Goal: Information Seeking & Learning: Learn about a topic

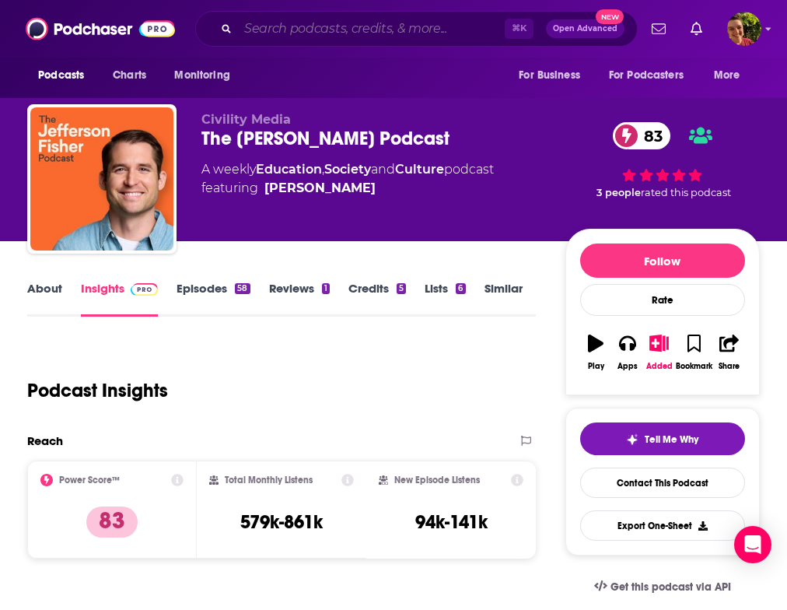
click at [285, 32] on input "Search podcasts, credits, & more..." at bounding box center [371, 28] width 267 height 25
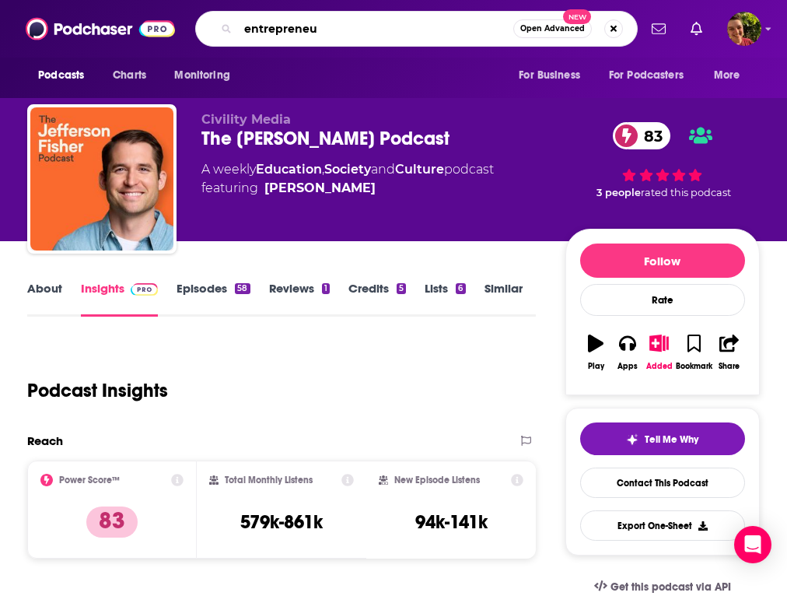
type input "entrepreneur"
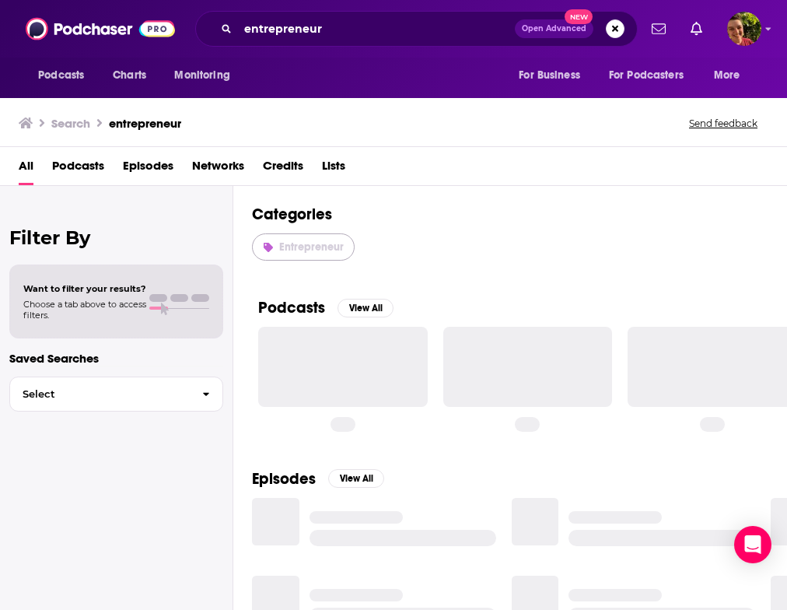
click at [324, 248] on span "Entrepreneur" at bounding box center [311, 246] width 65 height 13
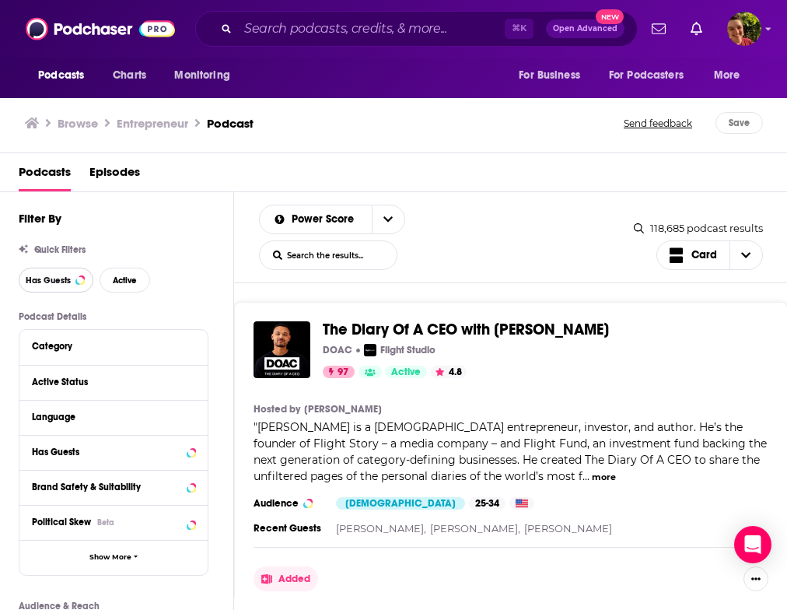
click at [61, 287] on button "Has Guests" at bounding box center [56, 280] width 75 height 25
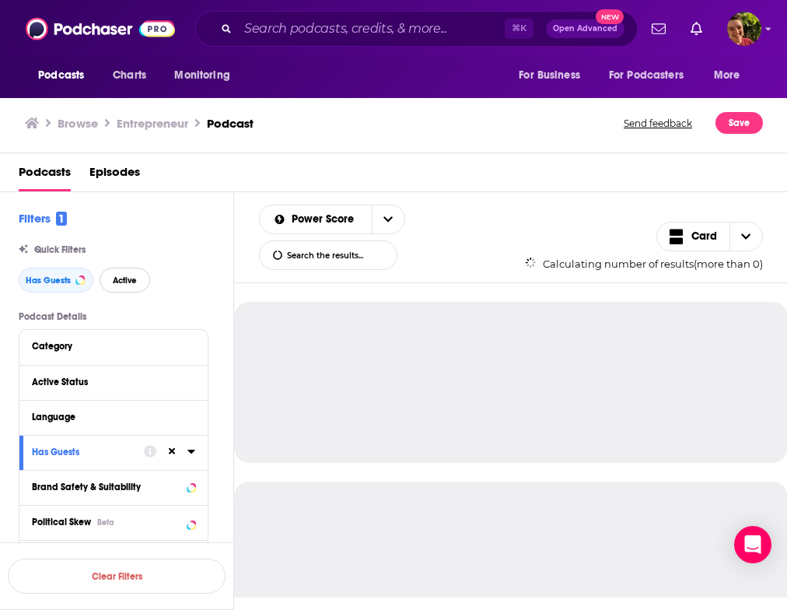
click at [124, 279] on span "Active" at bounding box center [125, 280] width 24 height 9
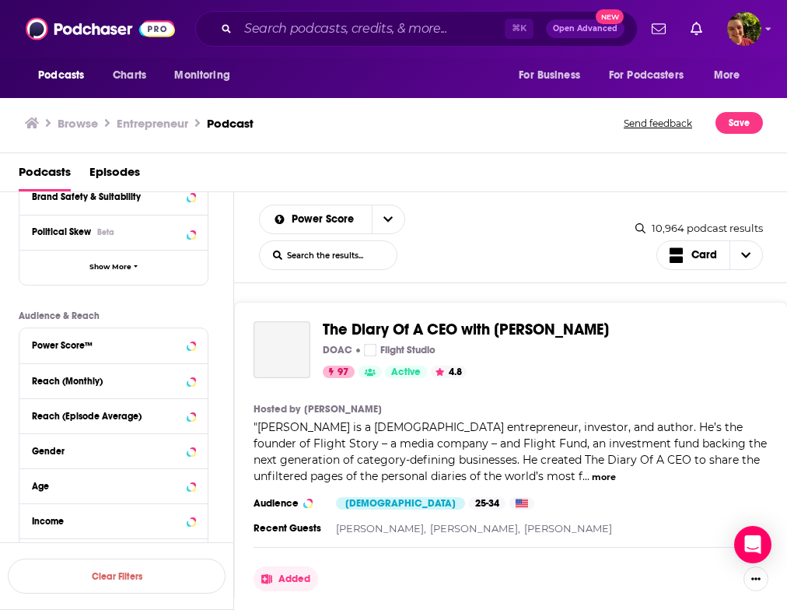
scroll to position [330, 0]
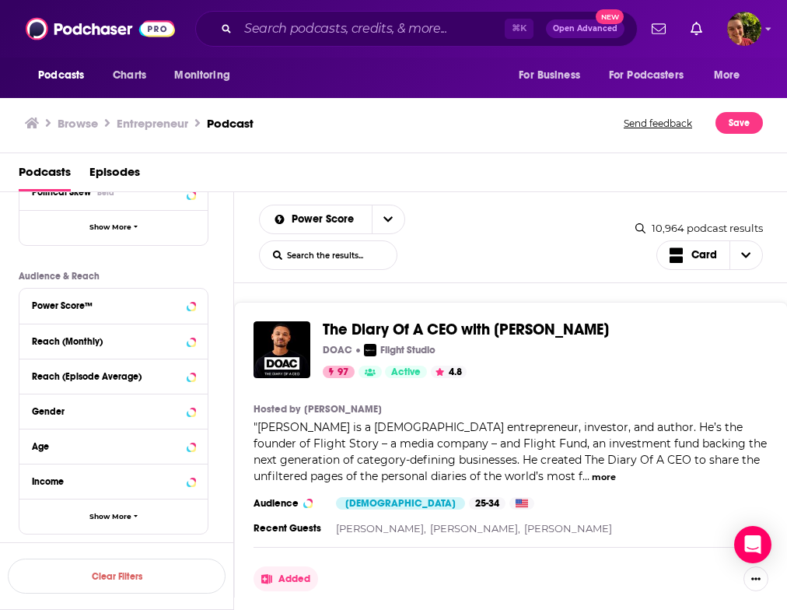
click at [122, 317] on div "Power Score™" at bounding box center [113, 306] width 188 height 35
click at [115, 302] on div "Power Score™" at bounding box center [94, 305] width 124 height 11
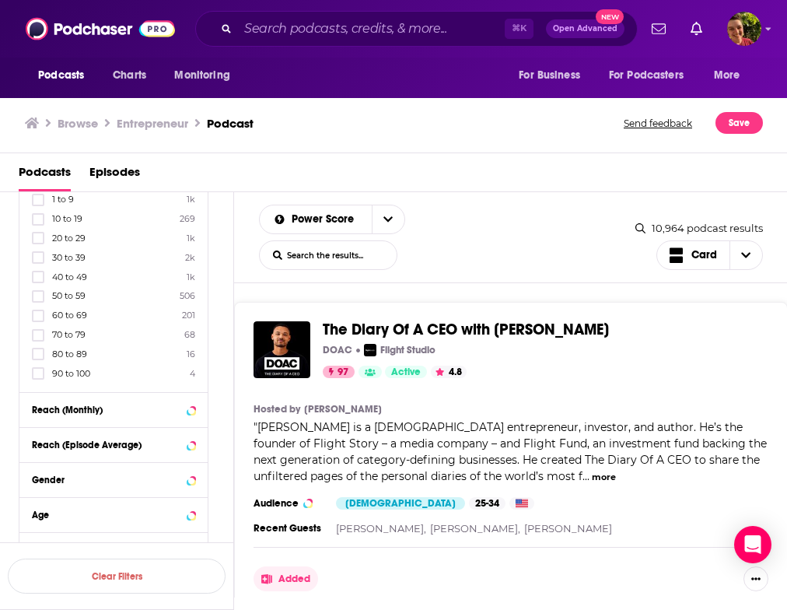
scroll to position [503, 0]
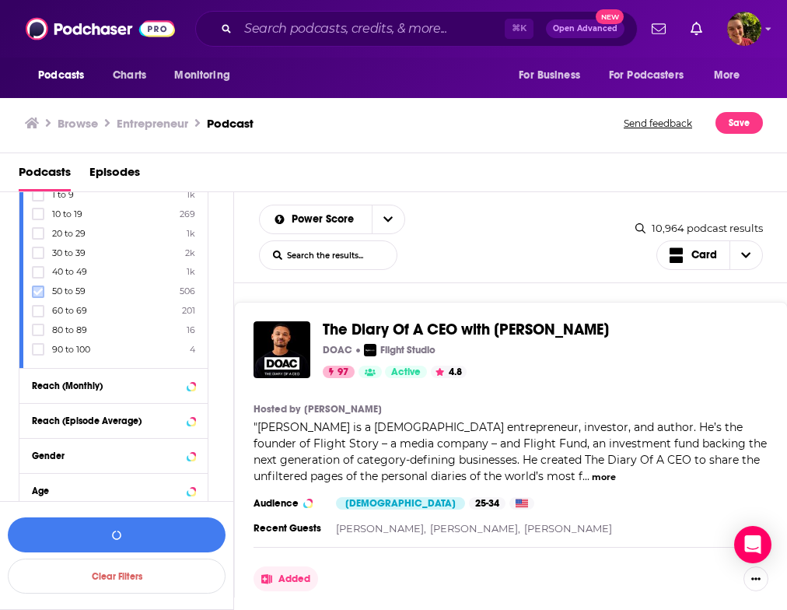
click at [36, 292] on icon at bounding box center [37, 291] width 9 height 7
click at [36, 309] on icon at bounding box center [37, 310] width 9 height 9
click at [124, 539] on button "View 68 Results" at bounding box center [117, 534] width 218 height 35
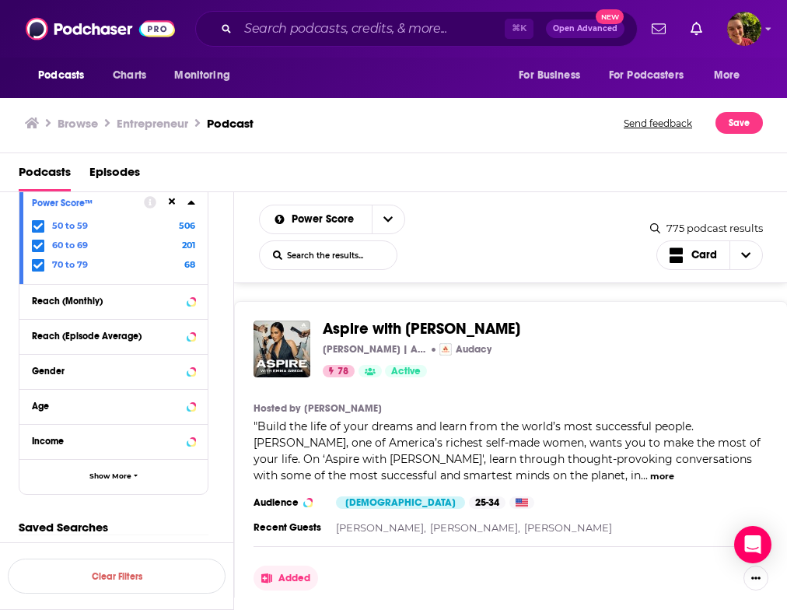
scroll to position [966, 0]
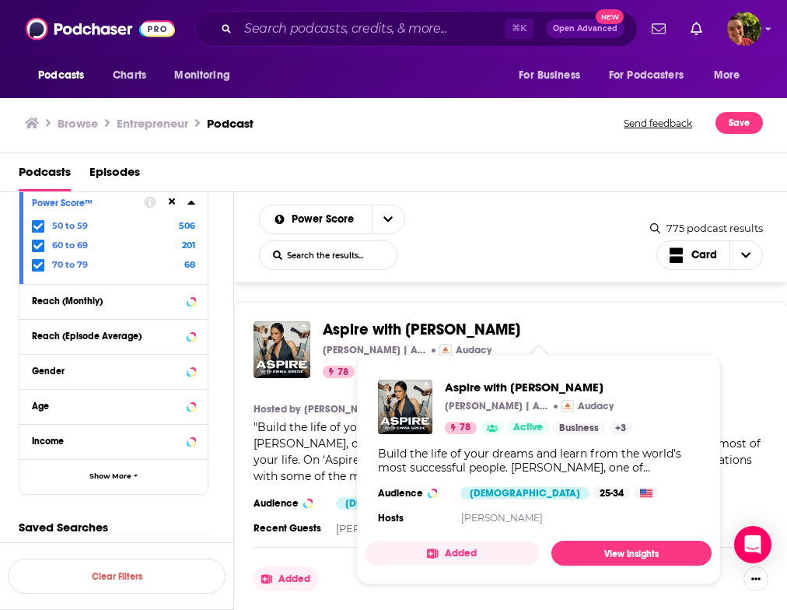
click at [471, 329] on span "Aspire with Emma Grede" at bounding box center [422, 329] width 198 height 19
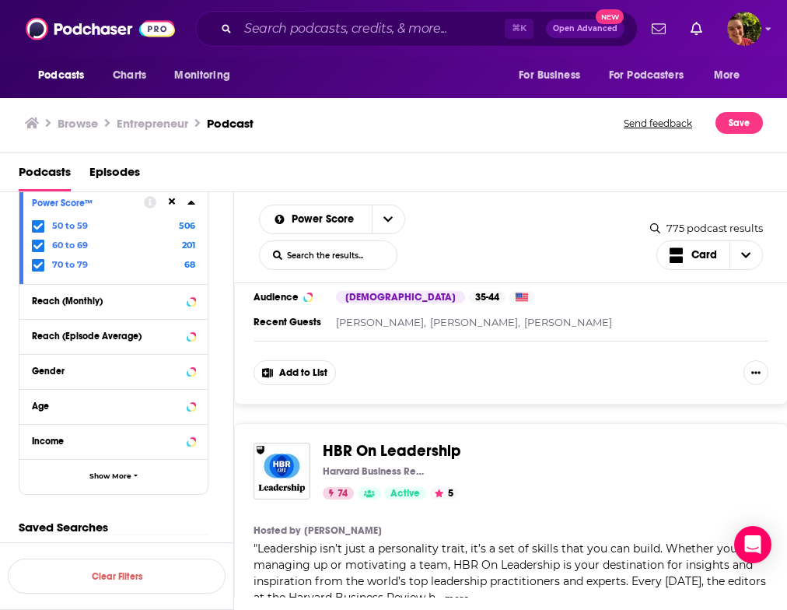
scroll to position [7841, 0]
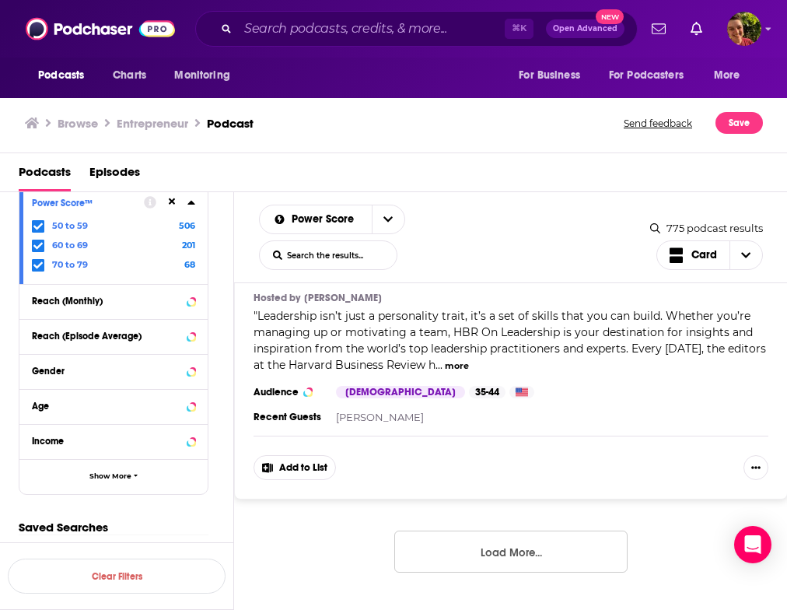
click at [557, 537] on button "Load More..." at bounding box center [510, 552] width 233 height 42
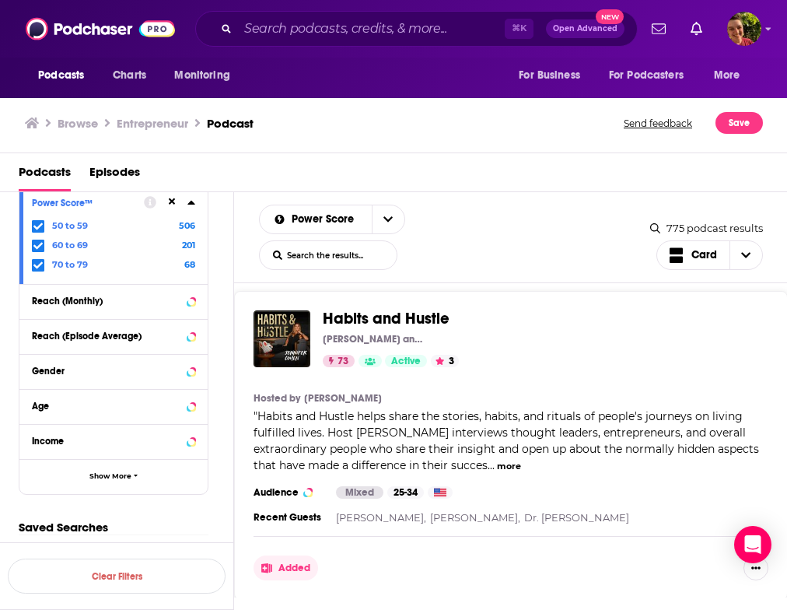
scroll to position [9377, 0]
click at [435, 306] on div "Habits and Hustle Jen Cohen and Habit Nest 73 Active 3 Categories Business + 4 …" at bounding box center [511, 446] width 554 height 309
click at [435, 313] on span "Habits and Hustle" at bounding box center [386, 319] width 127 height 19
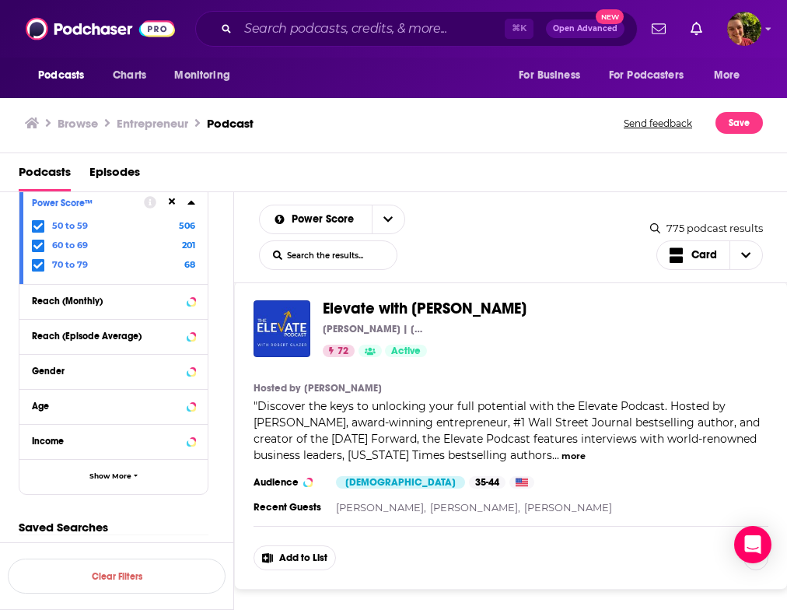
scroll to position [10680, 0]
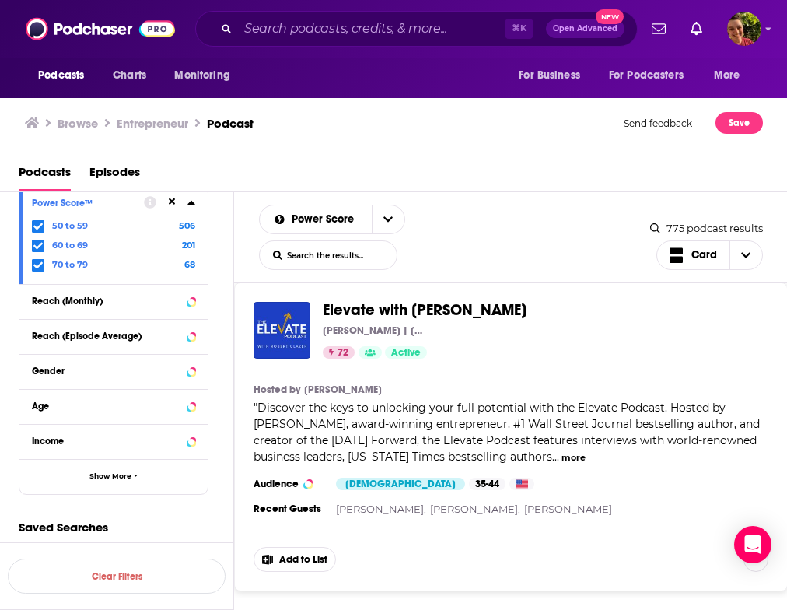
click at [492, 318] on span "Elevate with Robert Glazer" at bounding box center [425, 309] width 204 height 19
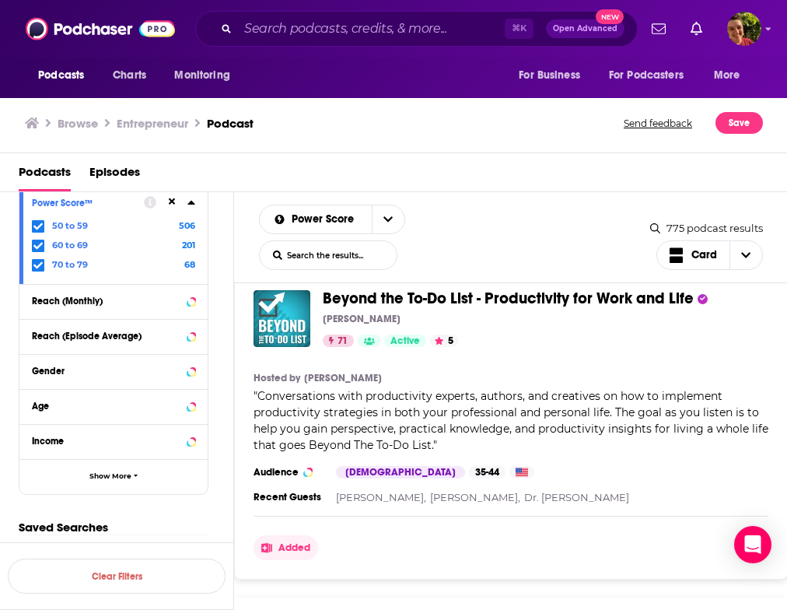
scroll to position [13920, 0]
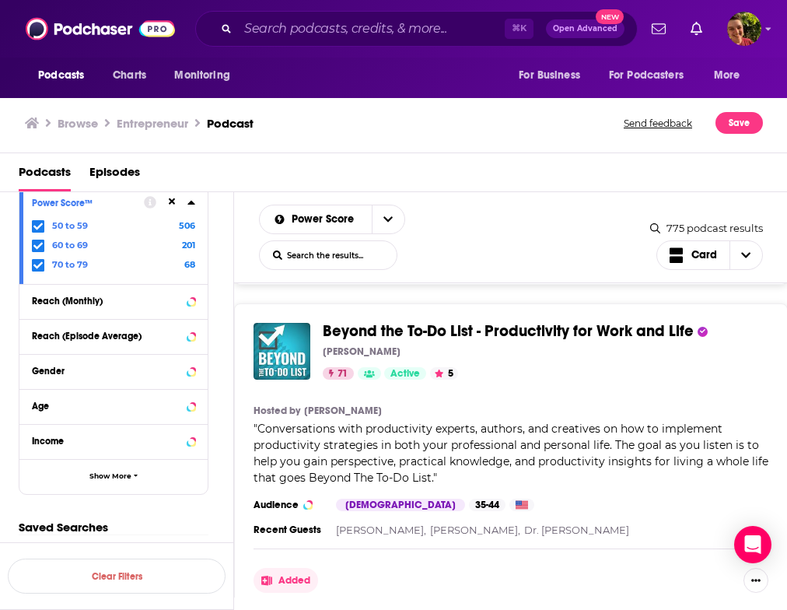
click at [591, 321] on span "Beyond the To-Do List - Productivity for Work and Life" at bounding box center [508, 330] width 371 height 19
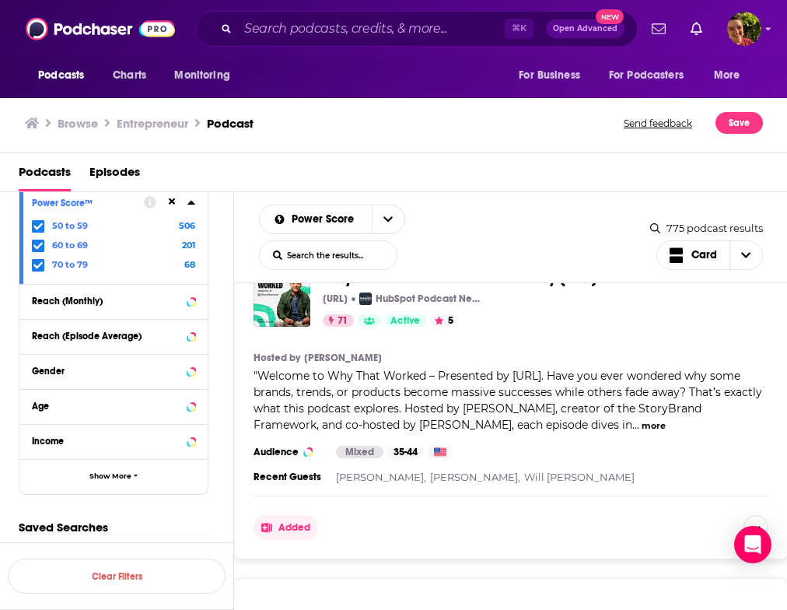
scroll to position [15235, 0]
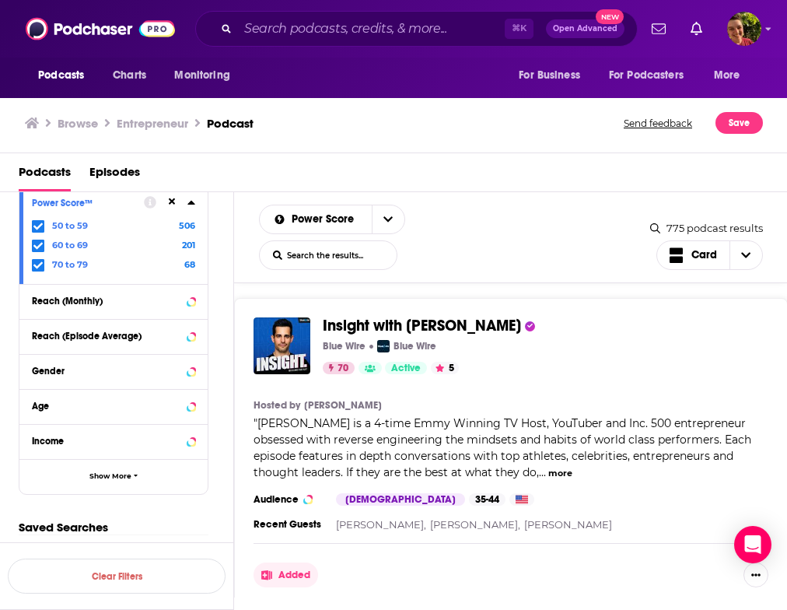
click at [481, 316] on span "Insight with Chris Van Vliet" at bounding box center [422, 325] width 198 height 19
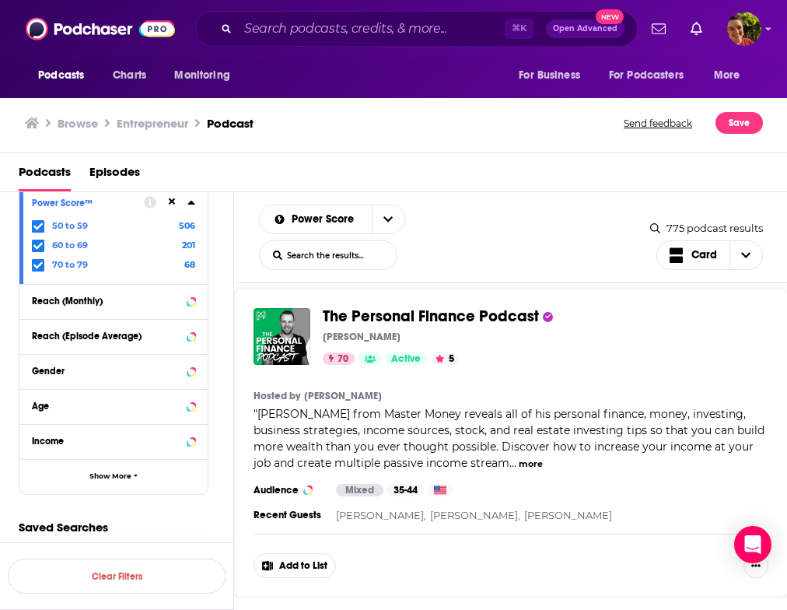
scroll to position [15981, 0]
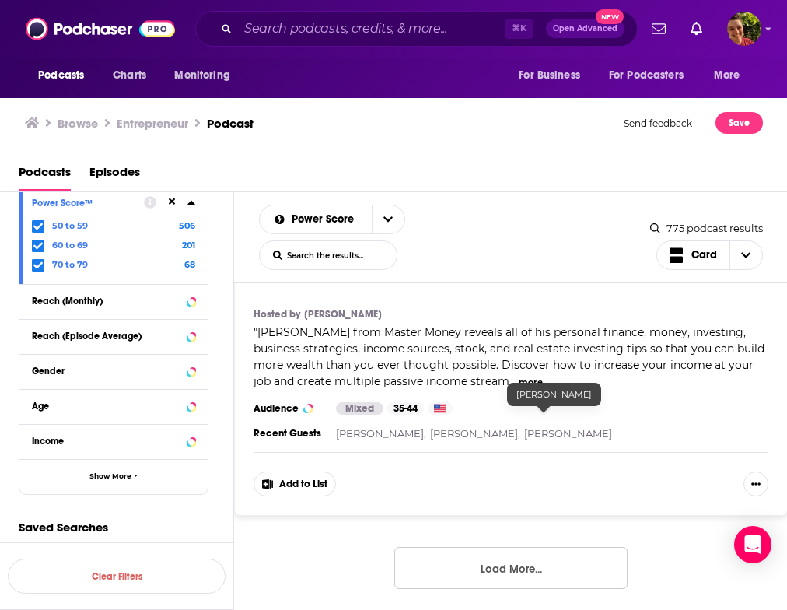
click at [519, 547] on button "Load More..." at bounding box center [510, 568] width 233 height 42
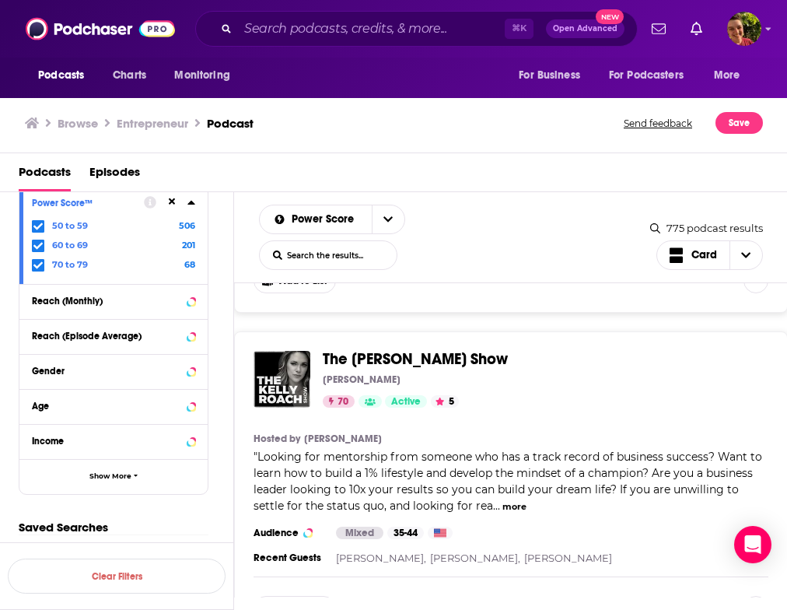
scroll to position [16825, 0]
click at [461, 350] on span "The Kelly Roach Show" at bounding box center [415, 359] width 185 height 19
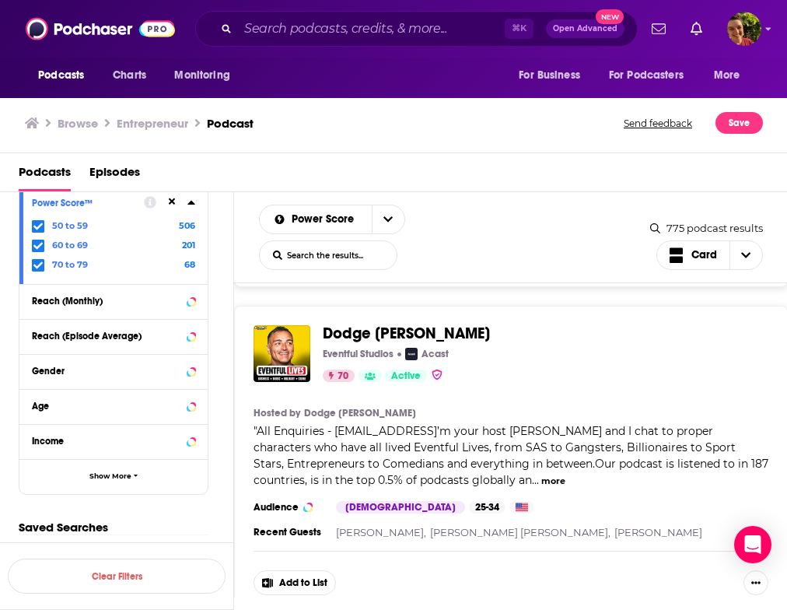
scroll to position [18387, 0]
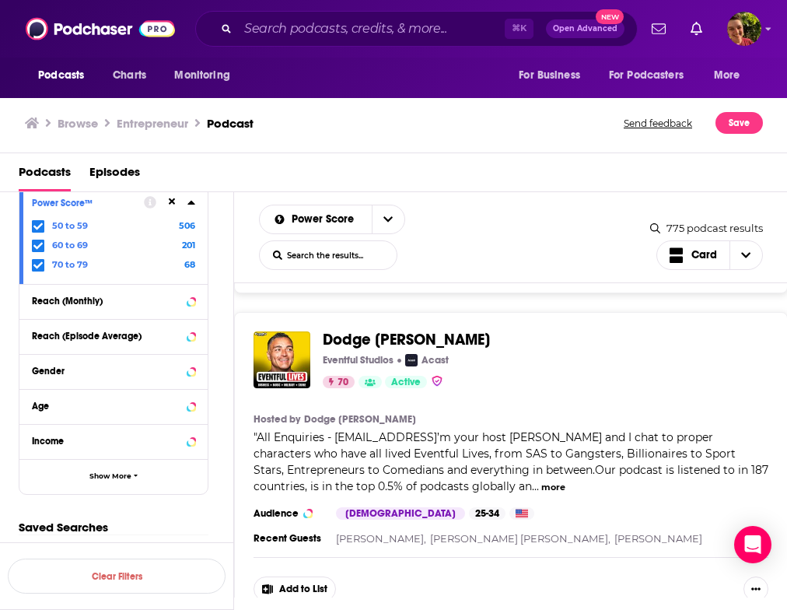
click at [424, 330] on span "Dodge Woodall" at bounding box center [406, 339] width 167 height 19
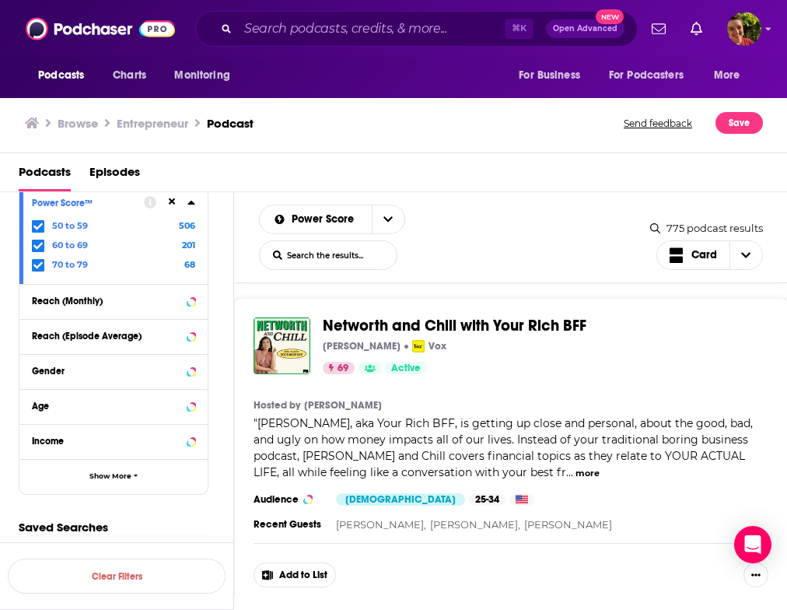
scroll to position [18729, 0]
click at [515, 315] on span "Networth and Chill with Your Rich BFF" at bounding box center [455, 324] width 264 height 19
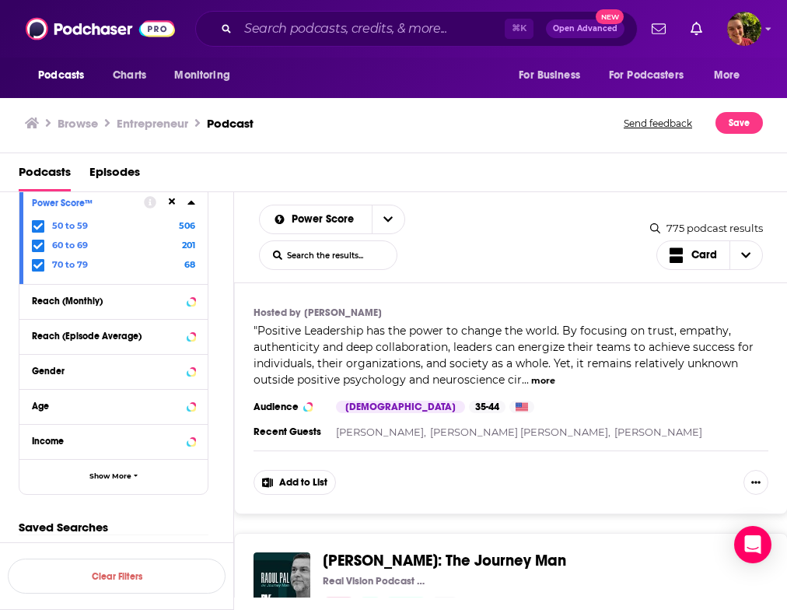
scroll to position [23884, 0]
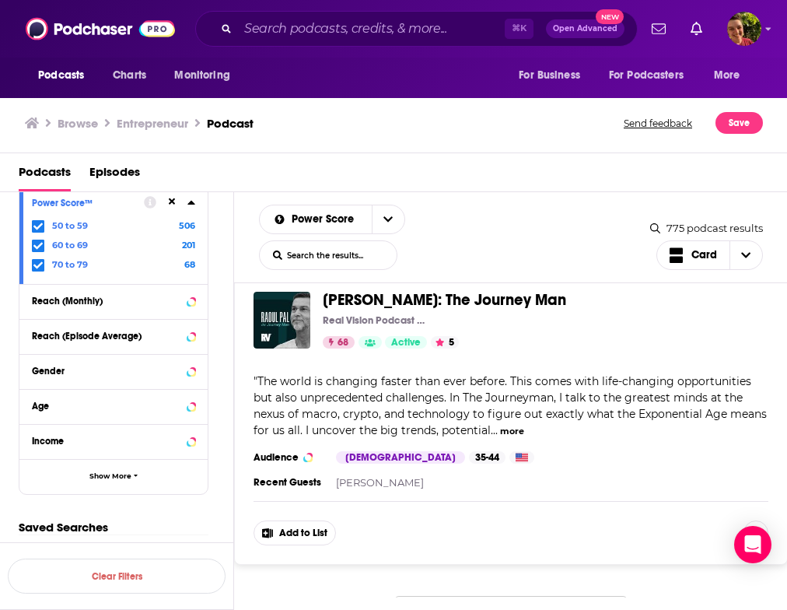
click at [499, 596] on button "Load More..." at bounding box center [510, 617] width 233 height 42
click at [170, 204] on icon at bounding box center [172, 201] width 7 height 7
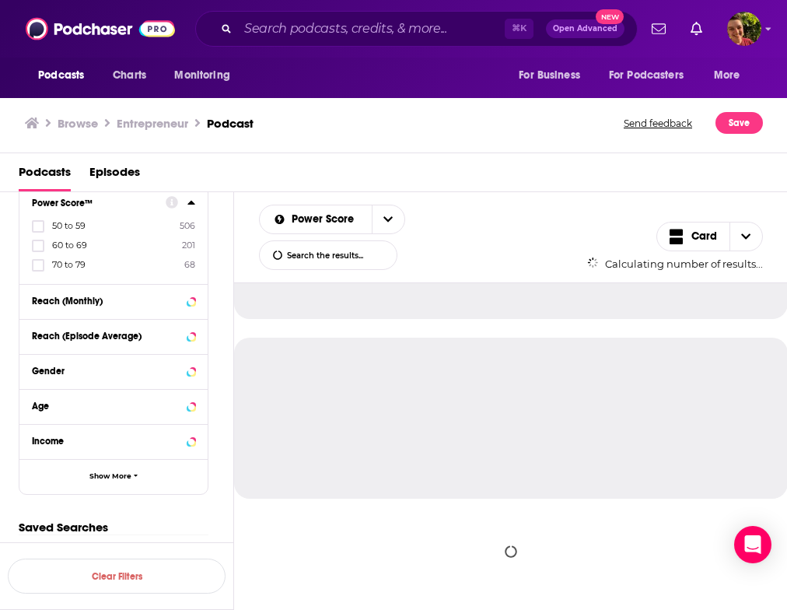
scroll to position [1581, 0]
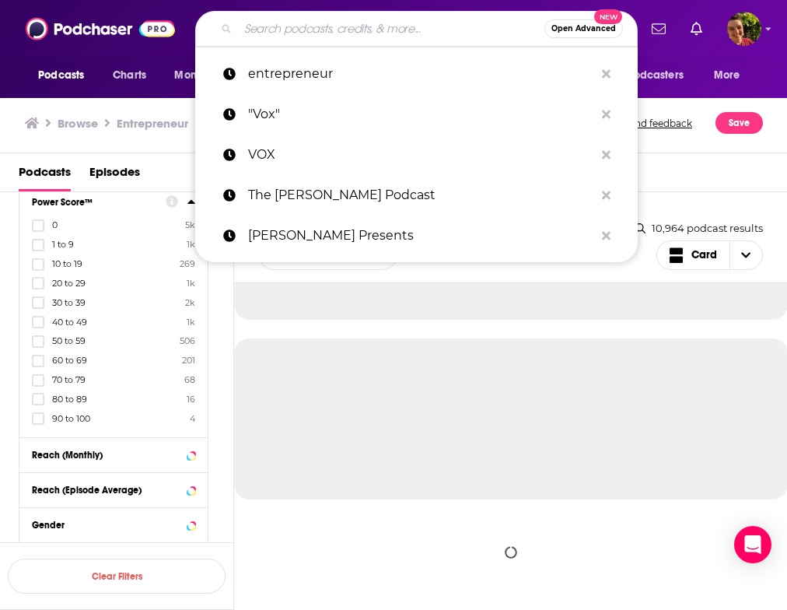
click at [299, 28] on input "Search podcasts, credits, & more..." at bounding box center [391, 28] width 306 height 25
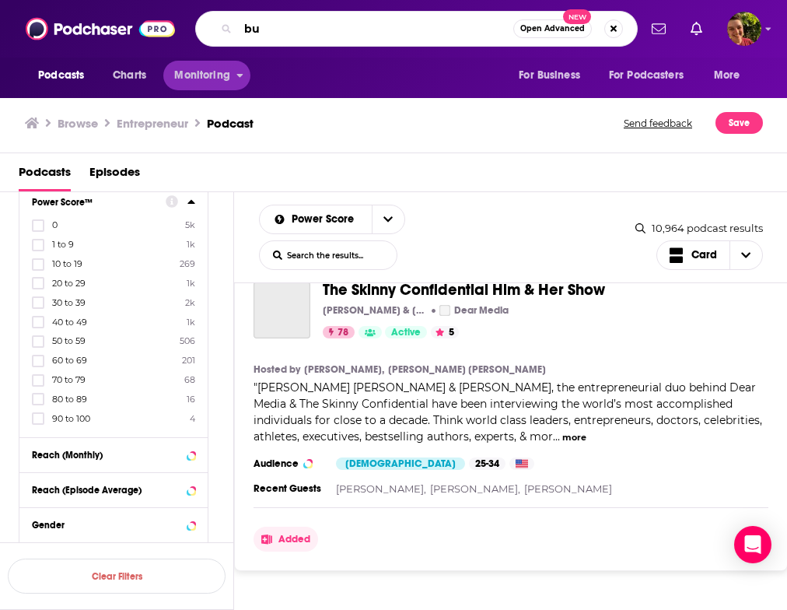
type input "b"
type input "leadership"
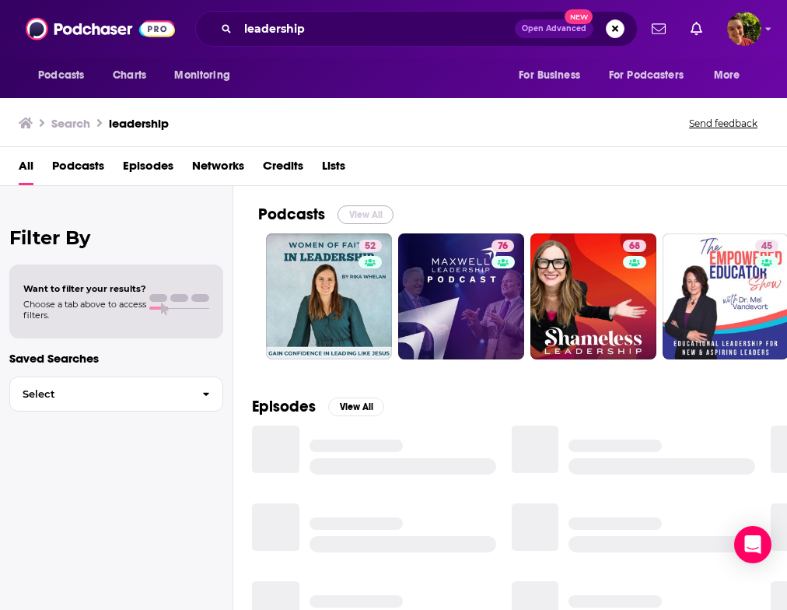
click at [370, 222] on button "View All" at bounding box center [366, 214] width 56 height 19
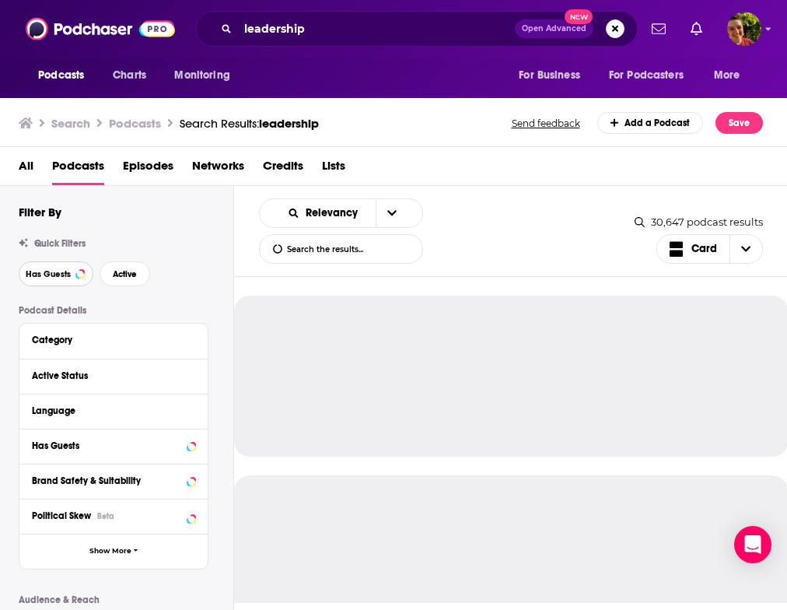
click at [84, 277] on button "Has Guests" at bounding box center [56, 273] width 75 height 25
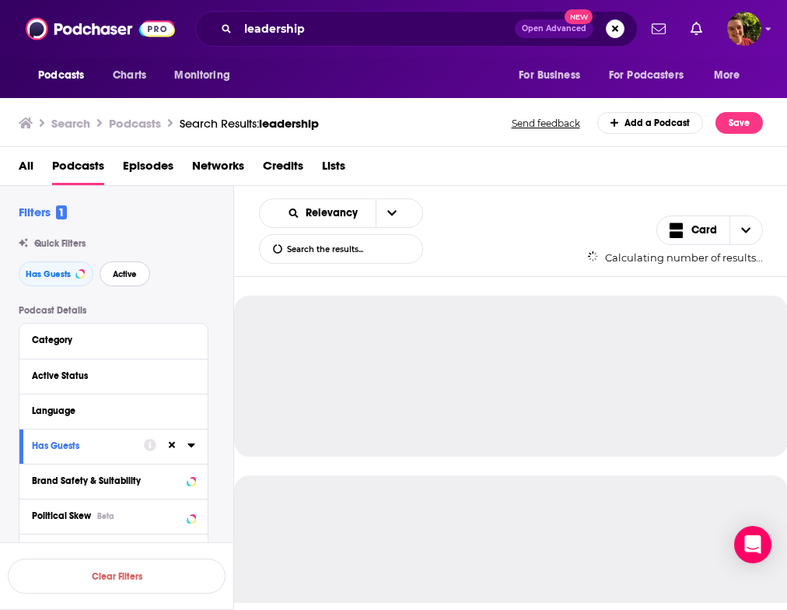
click at [116, 277] on span "Active" at bounding box center [125, 274] width 24 height 9
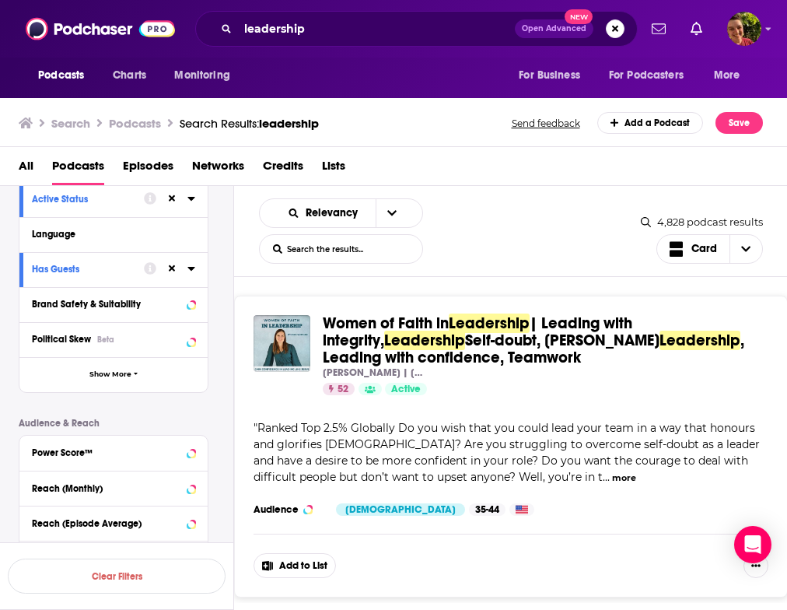
scroll to position [285, 0]
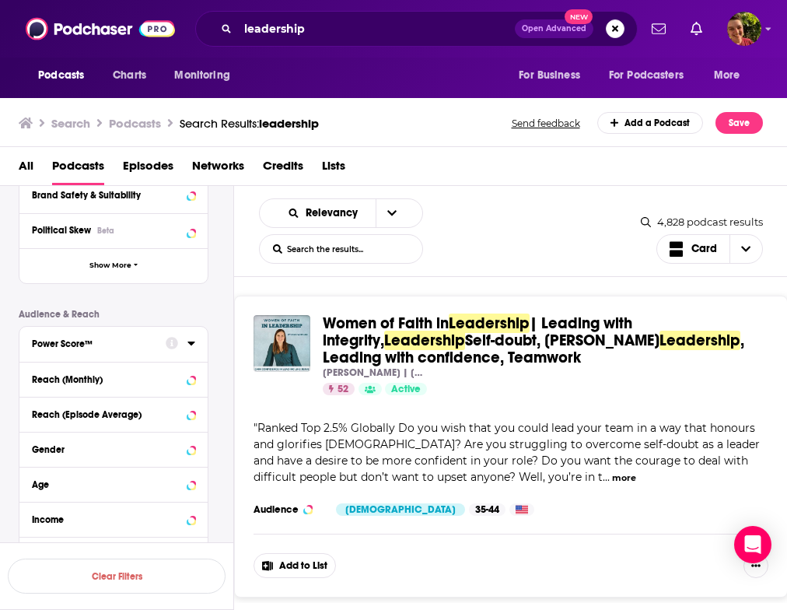
click at [111, 343] on div "Power Score™" at bounding box center [94, 343] width 124 height 11
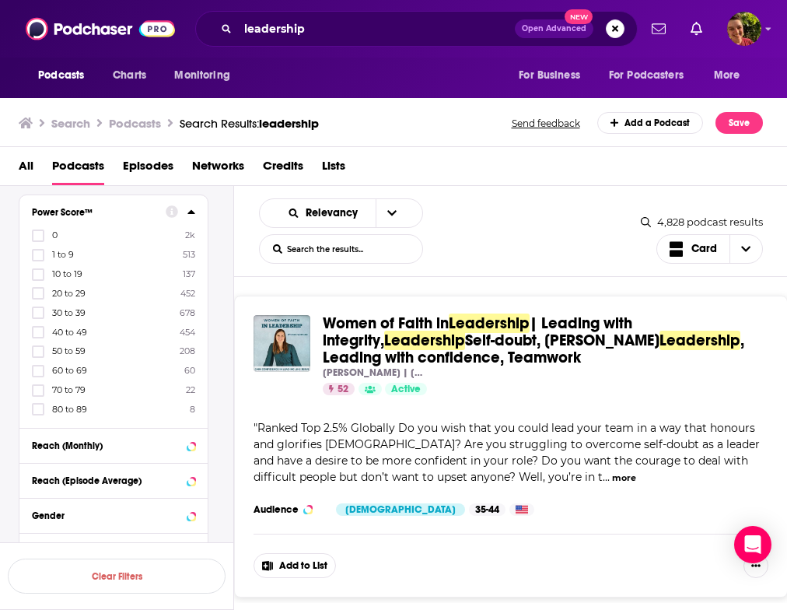
scroll to position [374, 0]
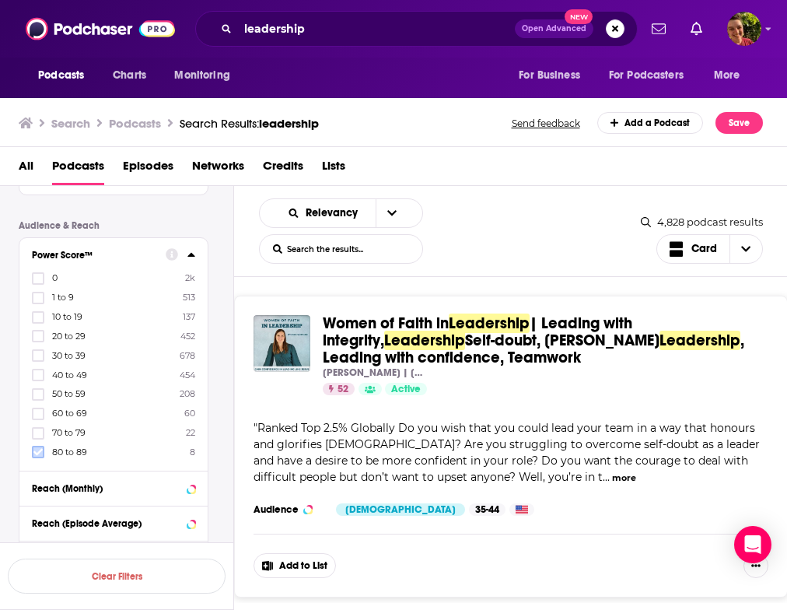
click at [33, 451] on icon at bounding box center [37, 451] width 9 height 9
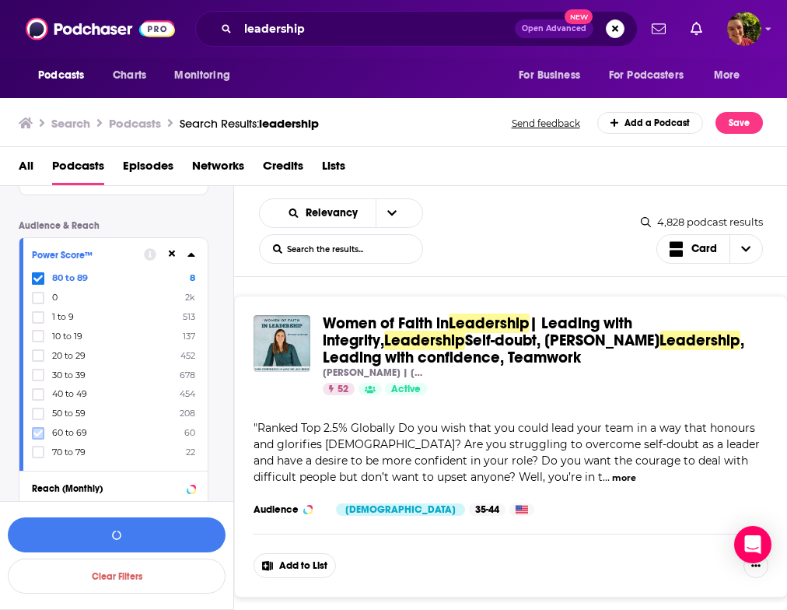
click at [37, 431] on icon at bounding box center [37, 433] width 9 height 9
click at [167, 544] on button "View 68 Results" at bounding box center [117, 534] width 218 height 35
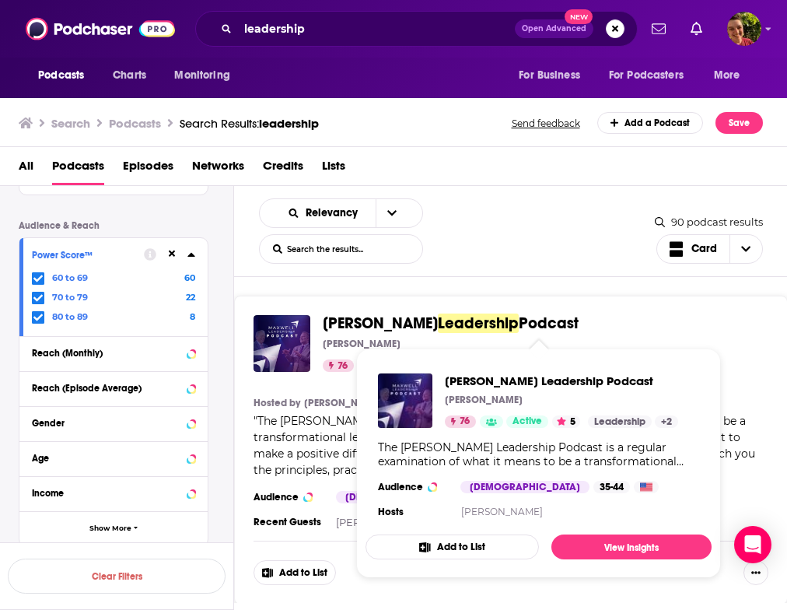
click at [519, 320] on span "Podcast" at bounding box center [549, 322] width 60 height 19
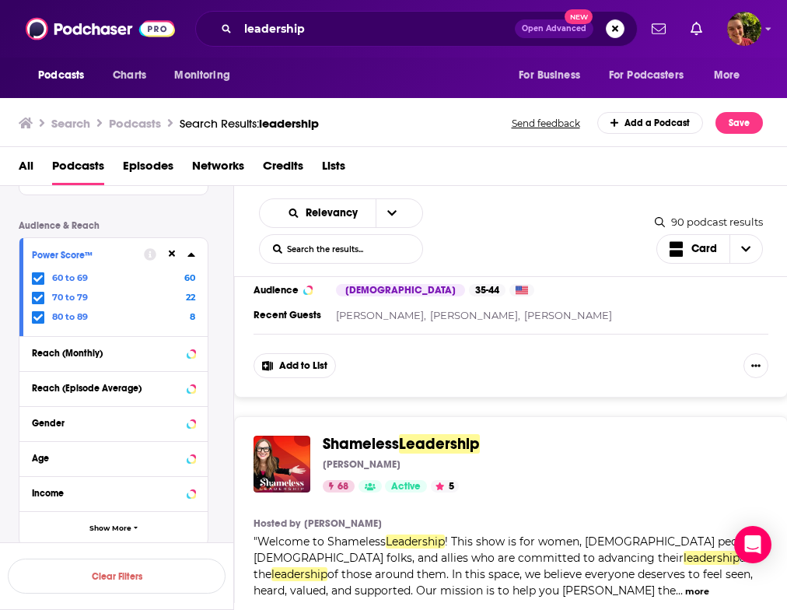
scroll to position [261, 0]
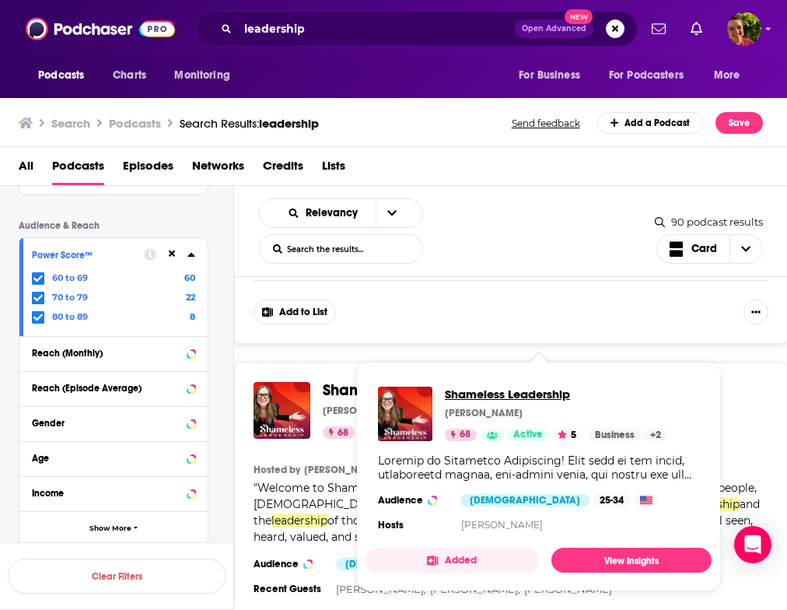
click at [471, 396] on span "Shameless Leadership" at bounding box center [556, 394] width 222 height 15
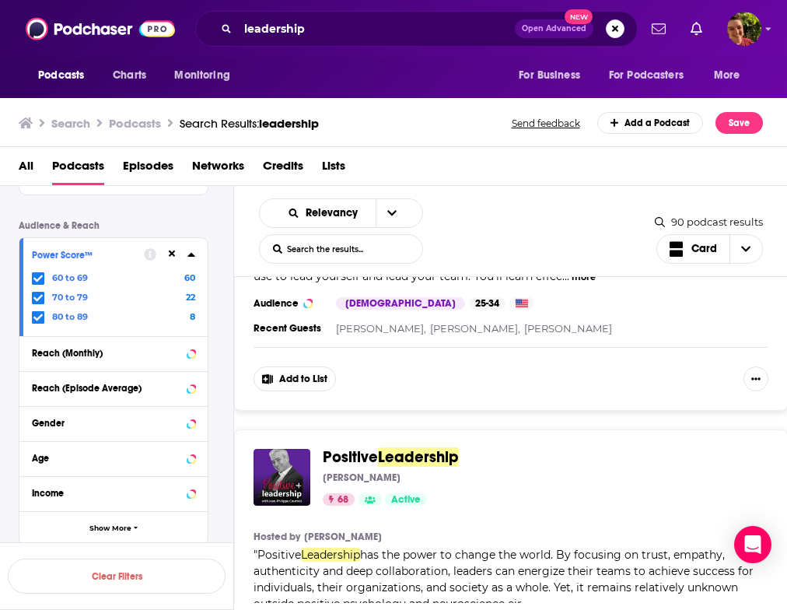
scroll to position [943, 0]
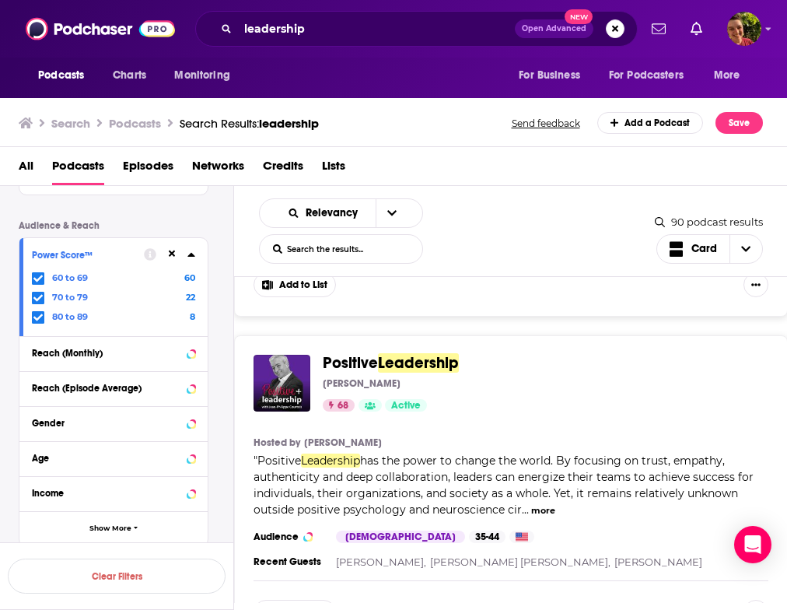
click at [392, 366] on span "Leadership" at bounding box center [418, 362] width 81 height 19
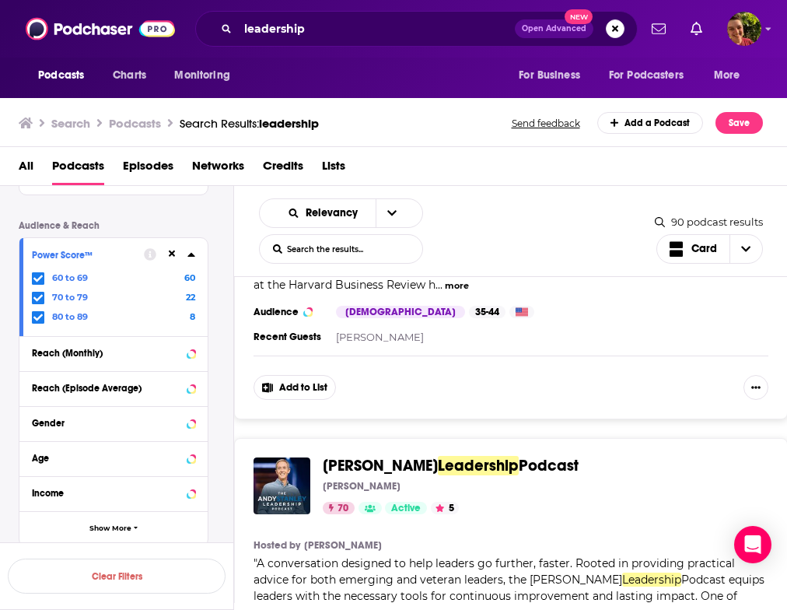
scroll to position [1853, 0]
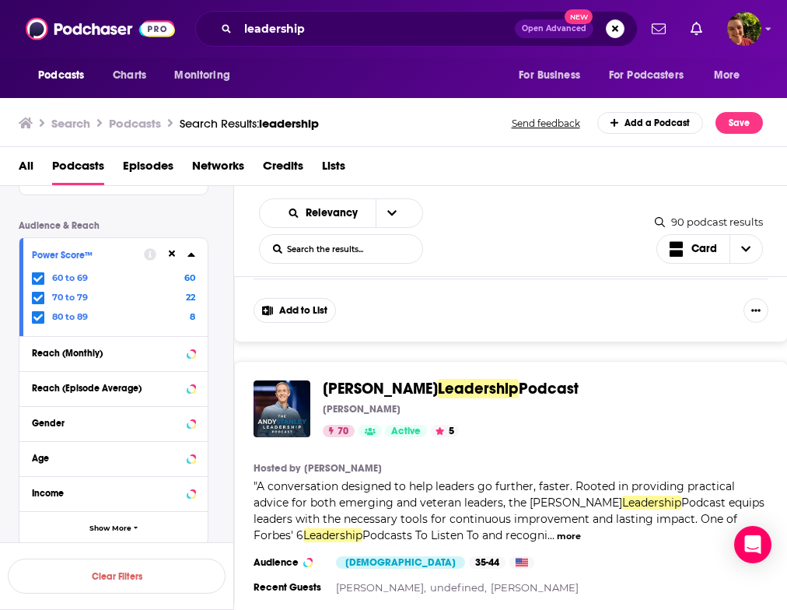
click at [498, 394] on span "Leadership" at bounding box center [478, 388] width 81 height 19
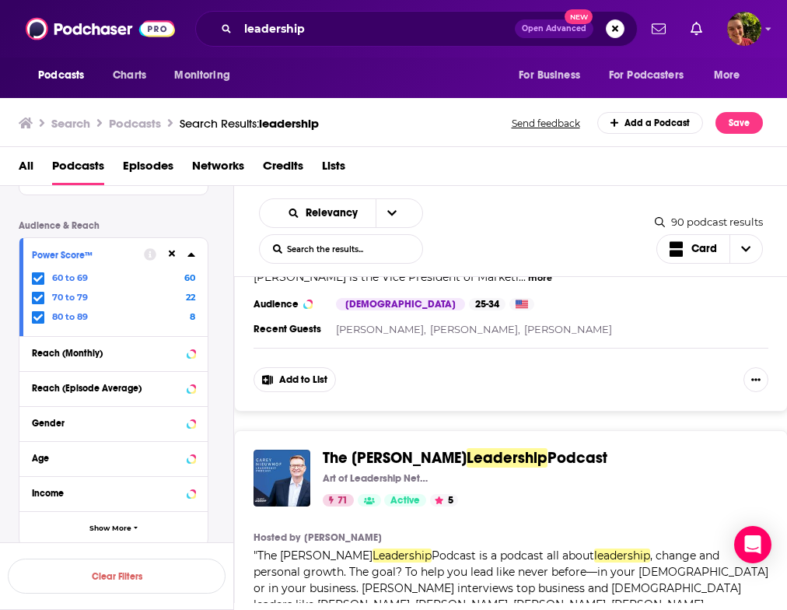
scroll to position [2817, 0]
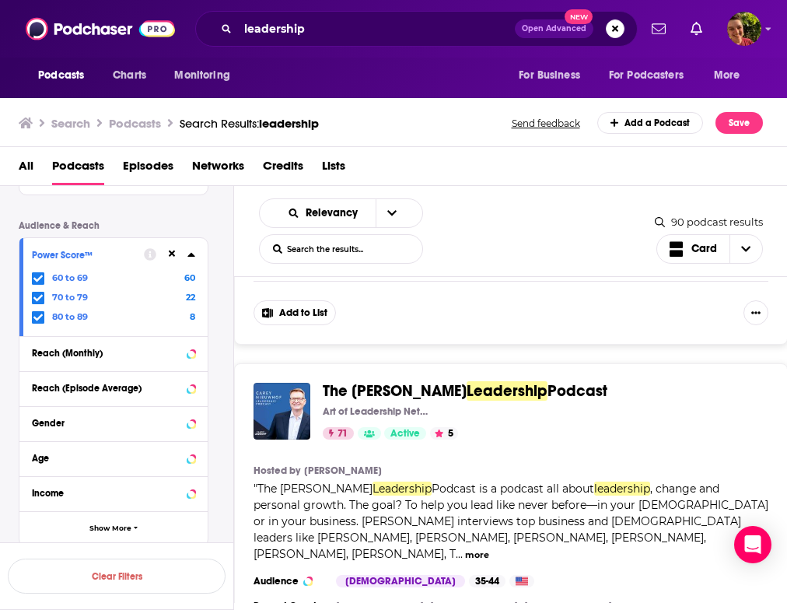
click at [491, 394] on span "Leadership" at bounding box center [507, 390] width 81 height 19
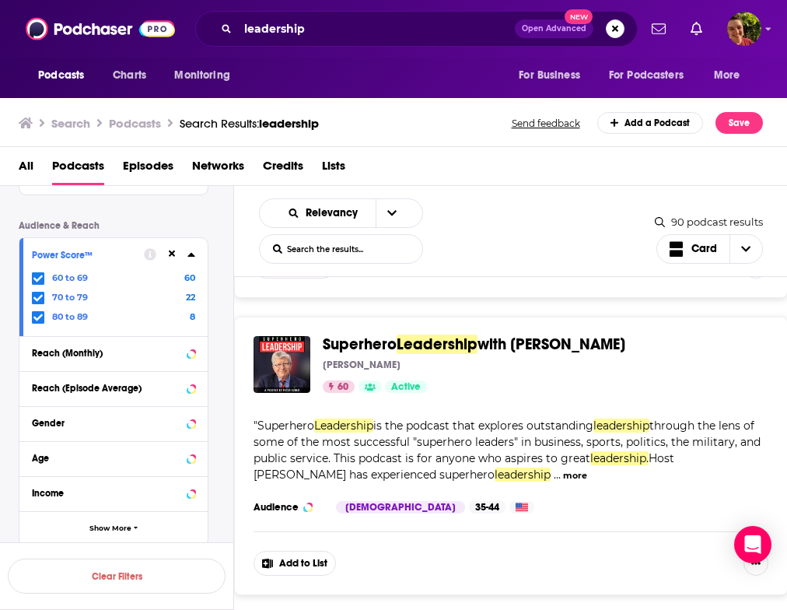
scroll to position [3221, 0]
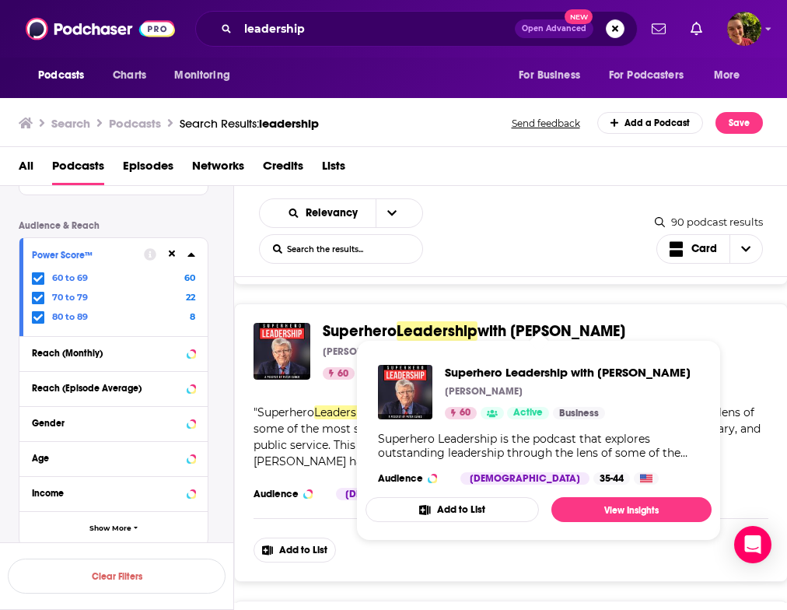
click at [532, 321] on span "with Peter Cuneo" at bounding box center [552, 330] width 148 height 19
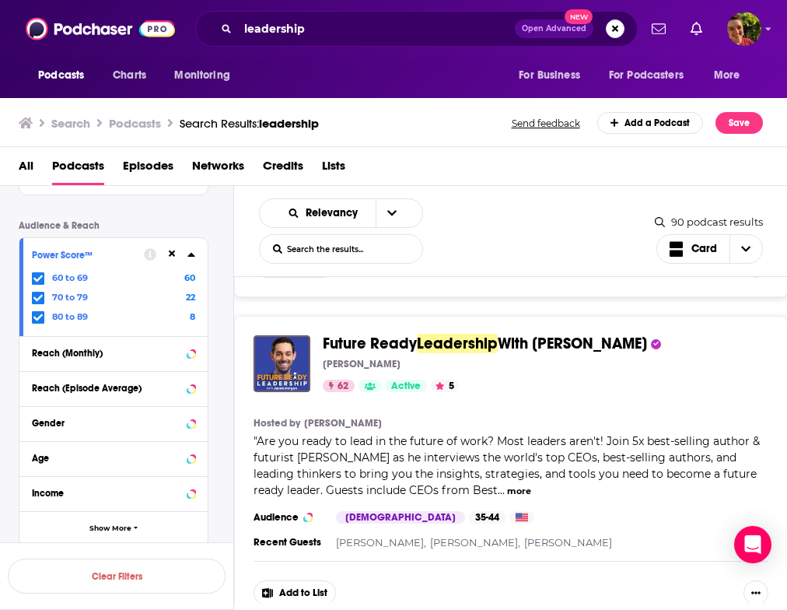
scroll to position [3509, 0]
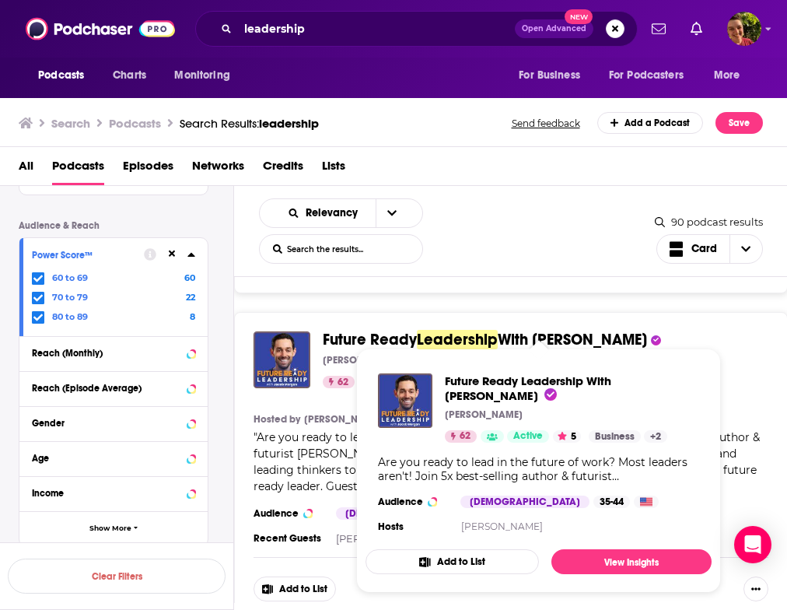
click at [527, 330] on span "With Jacob Morgan" at bounding box center [572, 339] width 149 height 19
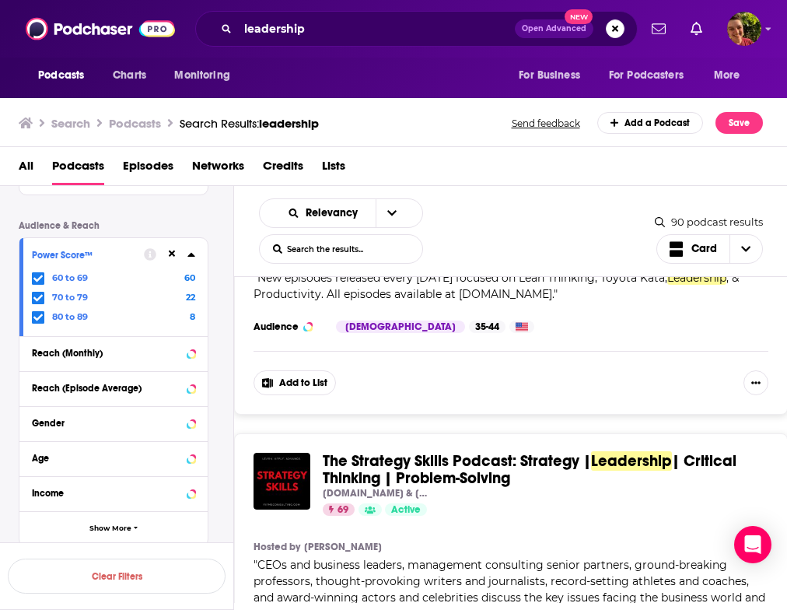
scroll to position [5025, 0]
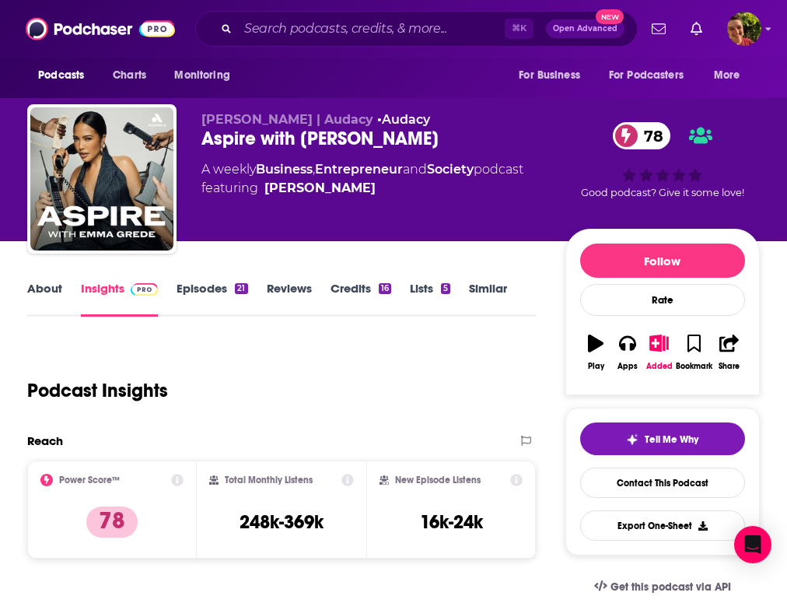
click at [371, 133] on div "Aspire with Emma Grede 78" at bounding box center [383, 138] width 364 height 23
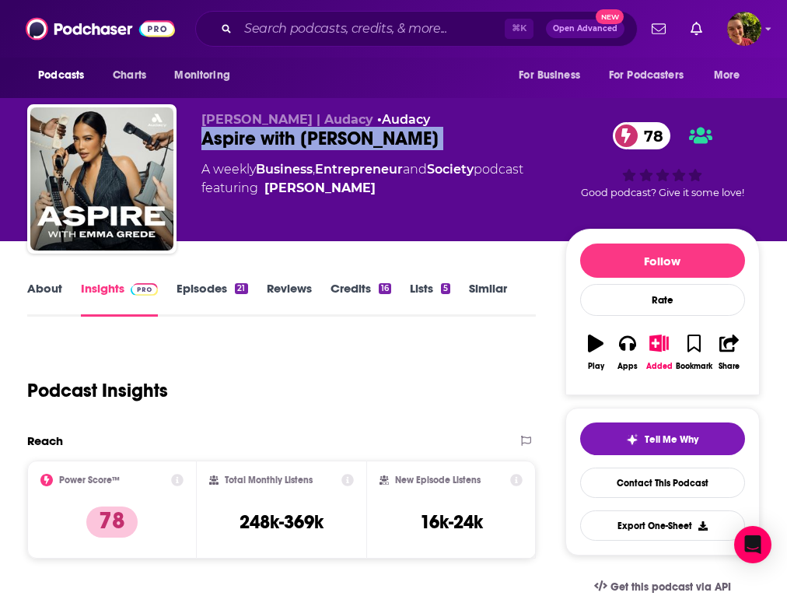
click at [371, 133] on div "Aspire with Emma Grede 78" at bounding box center [383, 138] width 364 height 23
copy div "Aspire with Emma Grede 78"
click at [59, 283] on link "About" at bounding box center [44, 299] width 35 height 36
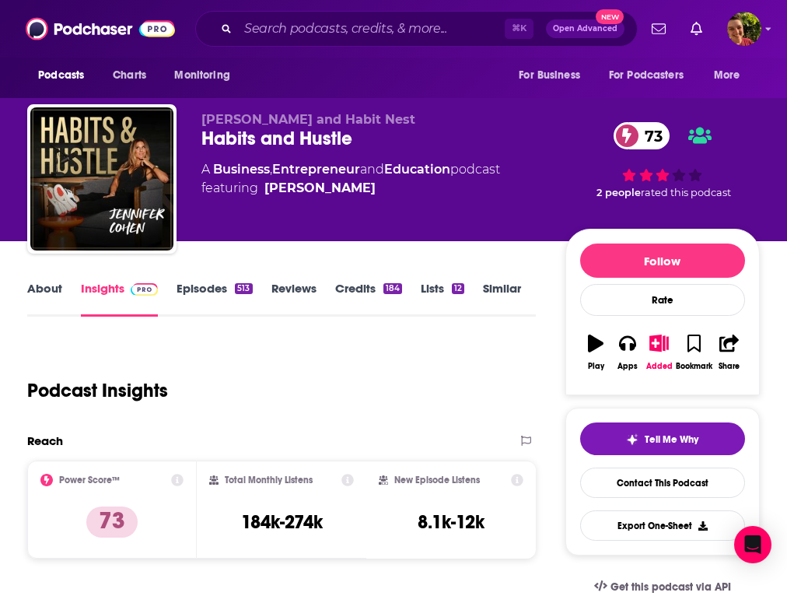
click at [293, 135] on div "Habits and Hustle 73" at bounding box center [383, 138] width 364 height 23
copy div "Habits and Hustle 73"
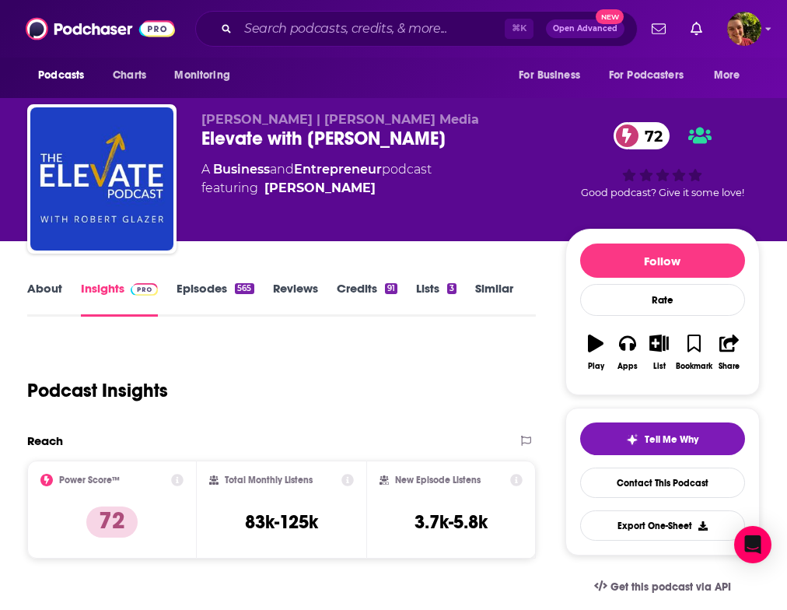
click at [345, 133] on div "Elevate with Robert Glazer 72" at bounding box center [383, 138] width 364 height 23
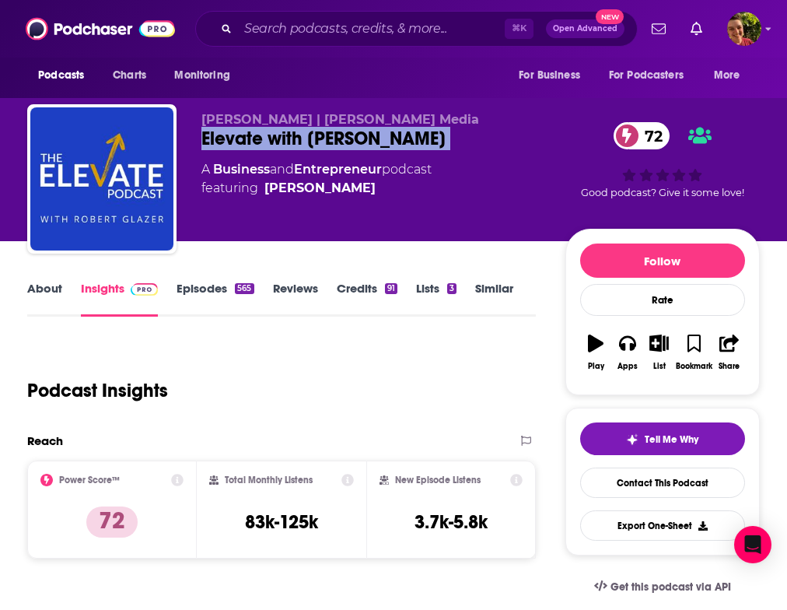
click at [345, 133] on div "Elevate with Robert Glazer 72" at bounding box center [383, 138] width 364 height 23
copy div "Elevate with Robert Glazer 72"
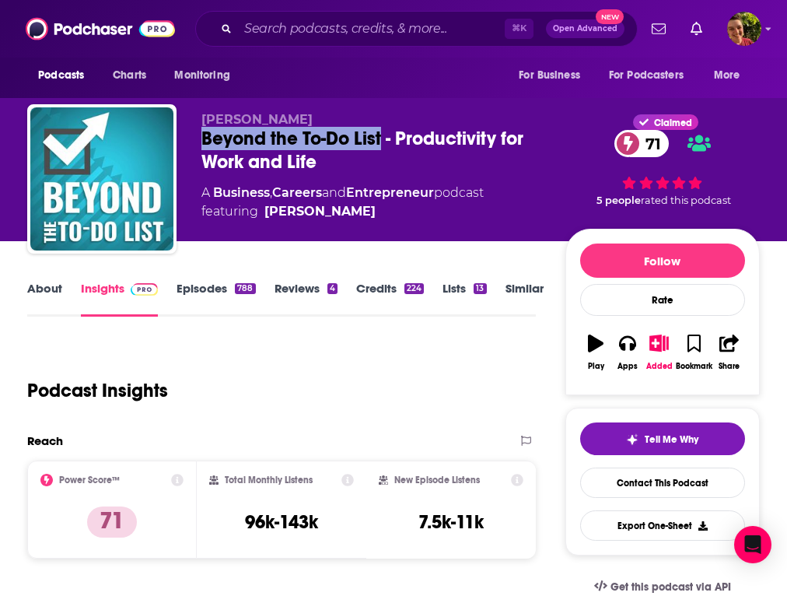
drag, startPoint x: 202, startPoint y: 137, endPoint x: 381, endPoint y: 141, distance: 179.0
click at [381, 141] on div "Beyond the To-Do List - Productivity for Work and Life 71" at bounding box center [383, 150] width 364 height 47
copy h2 "Beyond the To-Do List"
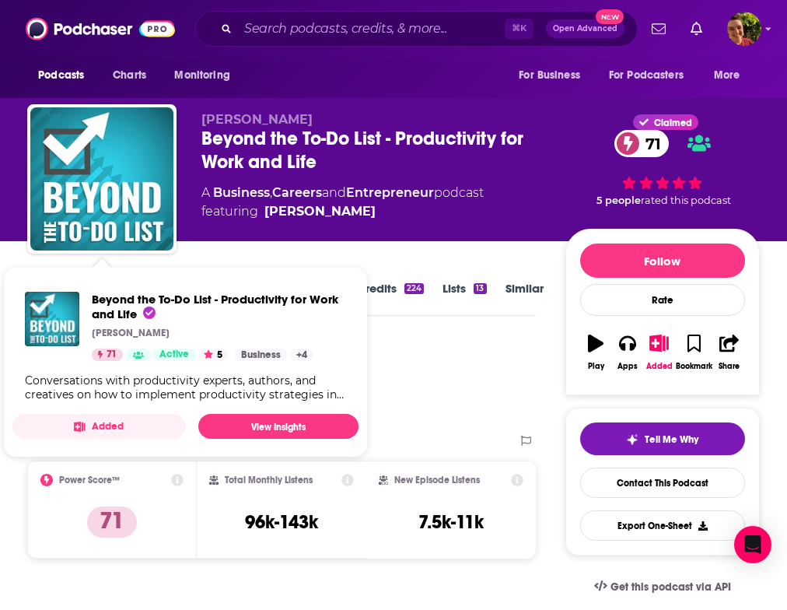
click at [44, 272] on span "Beyond the To-Do List - Productivity for Work and Life Erik Fisher 71 Active 5 …" at bounding box center [185, 362] width 346 height 191
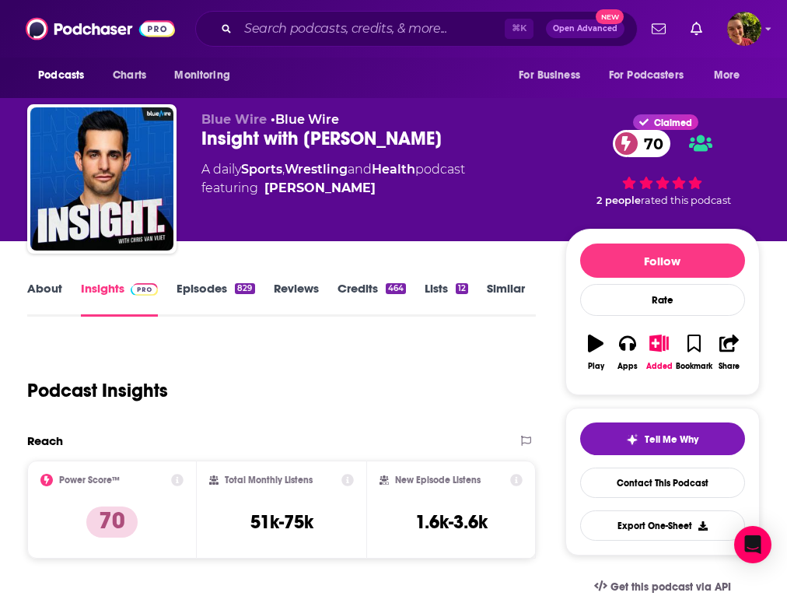
click at [335, 142] on div "Insight with [PERSON_NAME] 70" at bounding box center [383, 138] width 364 height 23
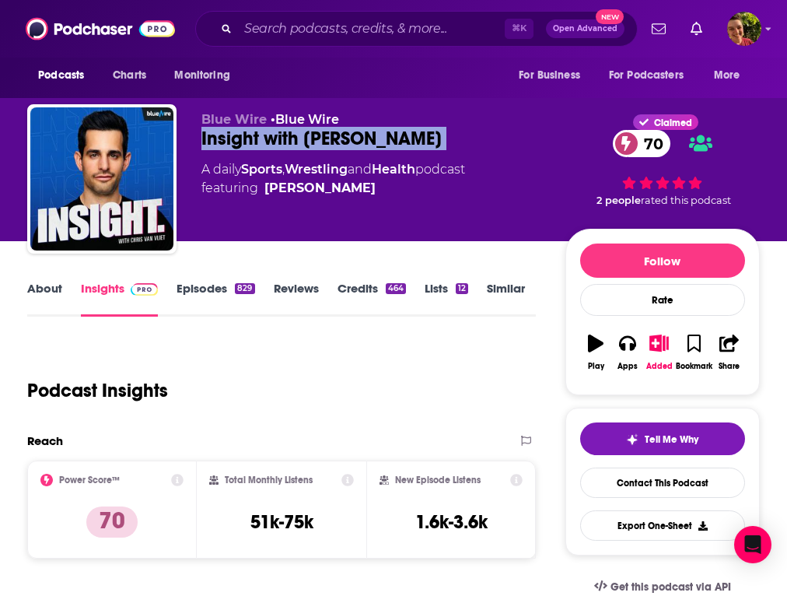
click at [335, 142] on div "Insight with [PERSON_NAME] 70" at bounding box center [383, 138] width 364 height 23
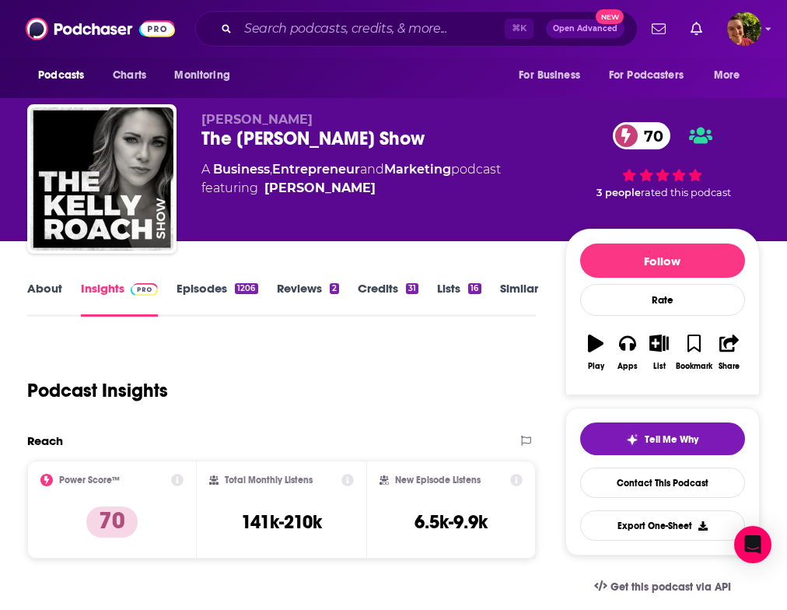
click at [343, 145] on div "The Kelly Roach Show 70" at bounding box center [383, 138] width 364 height 23
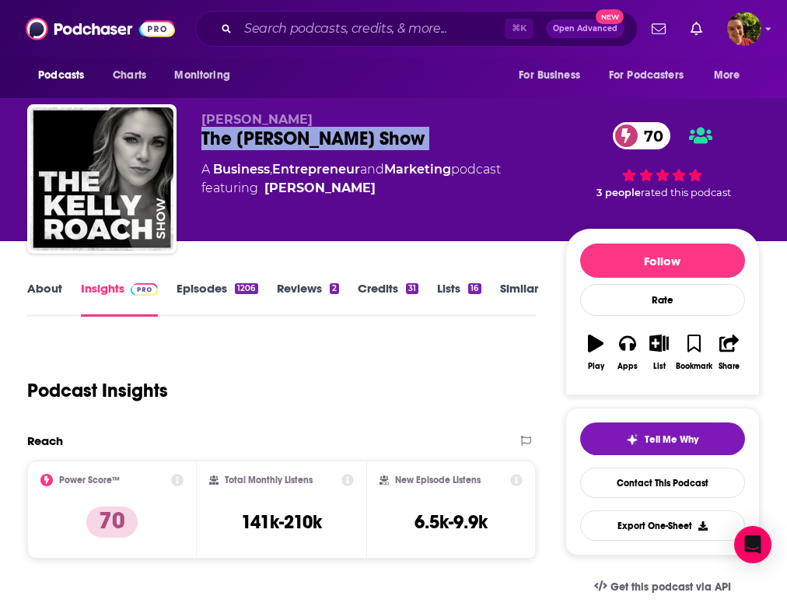
click at [343, 145] on div "The Kelly Roach Show 70" at bounding box center [383, 138] width 364 height 23
copy div "The Kelly Roach Show 70"
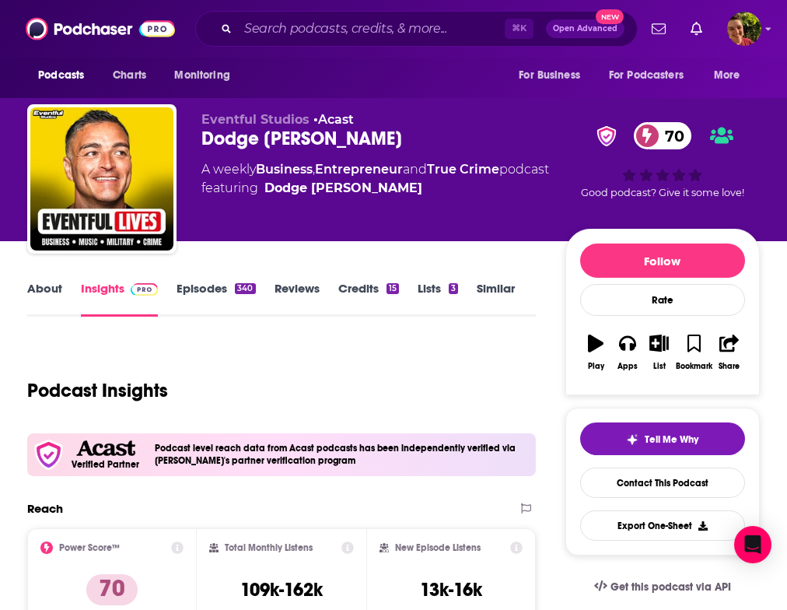
click at [309, 131] on div "Dodge [PERSON_NAME] 70" at bounding box center [383, 138] width 364 height 23
copy div "Dodge [PERSON_NAME] 70"
click at [54, 297] on link "About" at bounding box center [44, 299] width 35 height 36
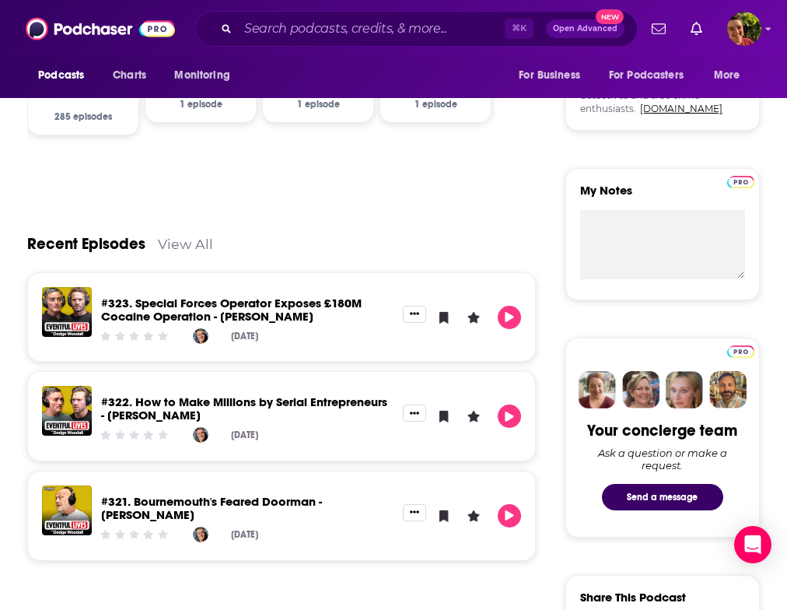
scroll to position [618, 0]
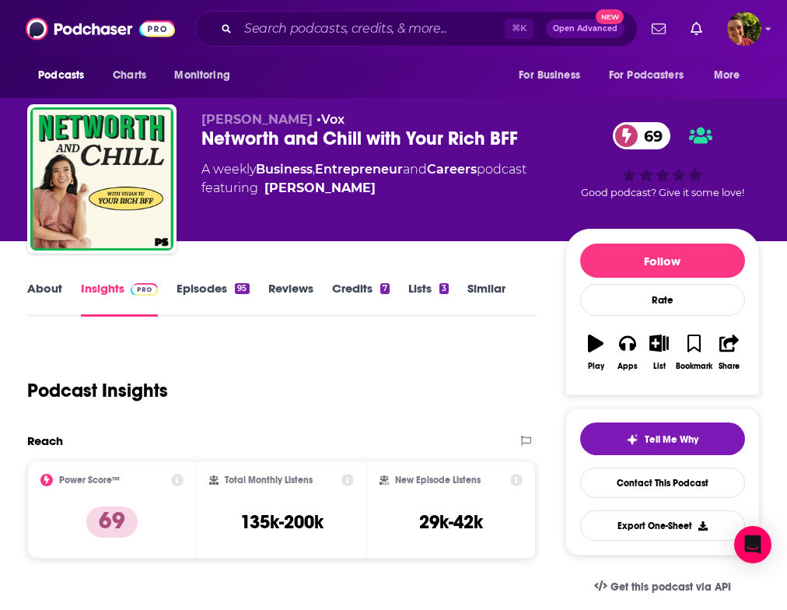
click at [383, 155] on div "[PERSON_NAME] • Vox Networth and Chill with Your Rich BFF 69 A weekly Business …" at bounding box center [383, 174] width 364 height 124
click at [383, 132] on div "Networth and Chill with Your Rich BFF 69" at bounding box center [383, 138] width 364 height 23
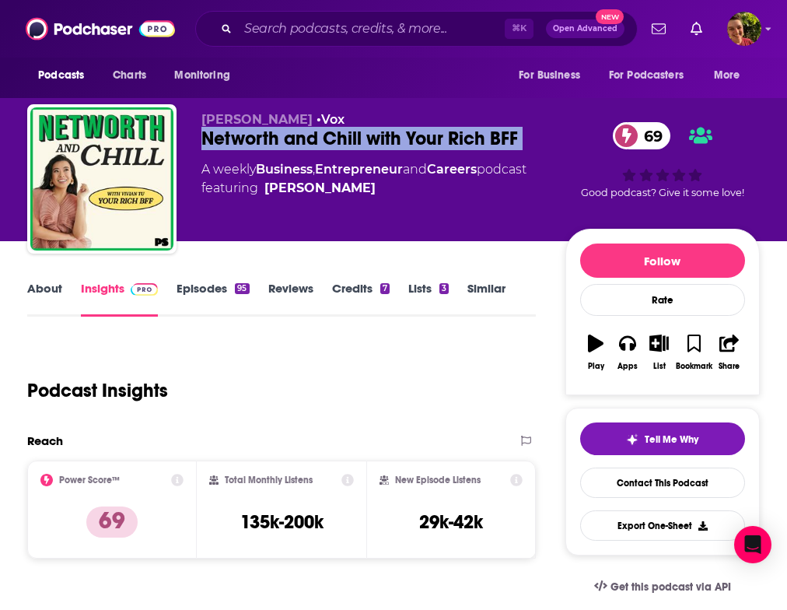
click at [383, 132] on div "Networth and Chill with Your Rich BFF 69" at bounding box center [383, 138] width 364 height 23
copy div "Networth and Chill with Your Rich BFF 69"
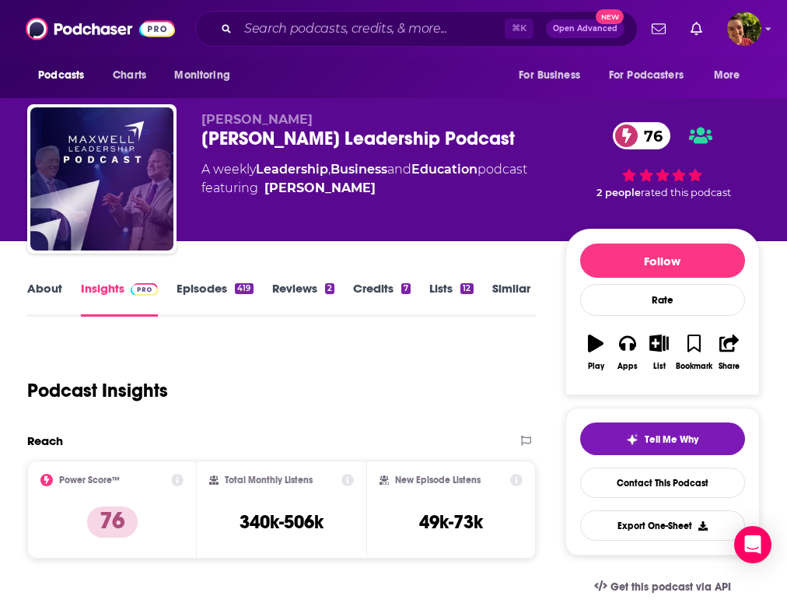
click at [382, 119] on p "[PERSON_NAME]" at bounding box center [383, 119] width 364 height 15
click at [382, 134] on div "Maxwell Leadership Podcast 76" at bounding box center [383, 138] width 364 height 23
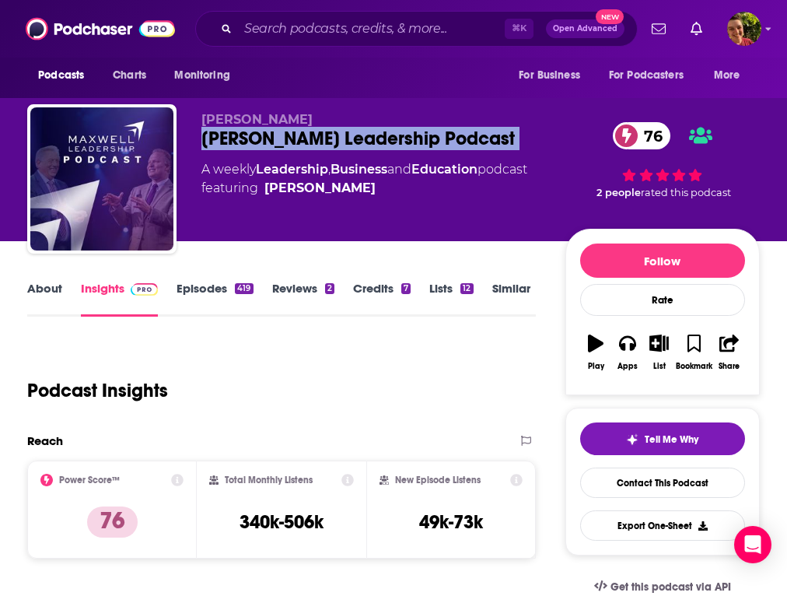
click at [382, 134] on div "Maxwell Leadership Podcast 76" at bounding box center [383, 138] width 364 height 23
copy div "Maxwell Leadership Podcast 76"
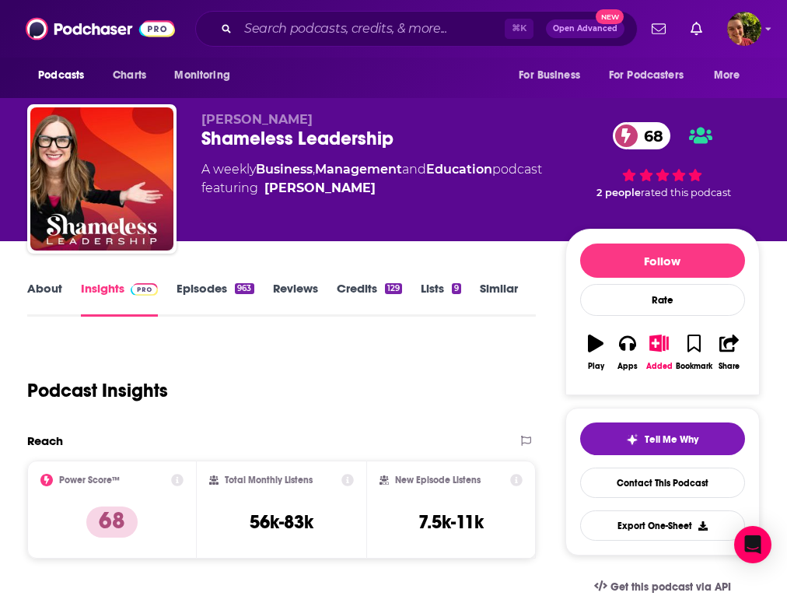
click at [278, 128] on div "Shameless Leadership 68" at bounding box center [383, 138] width 364 height 23
click at [285, 128] on div "Shameless Leadership 68" at bounding box center [383, 138] width 364 height 23
click at [289, 137] on div "Shameless Leadership 68" at bounding box center [383, 138] width 364 height 23
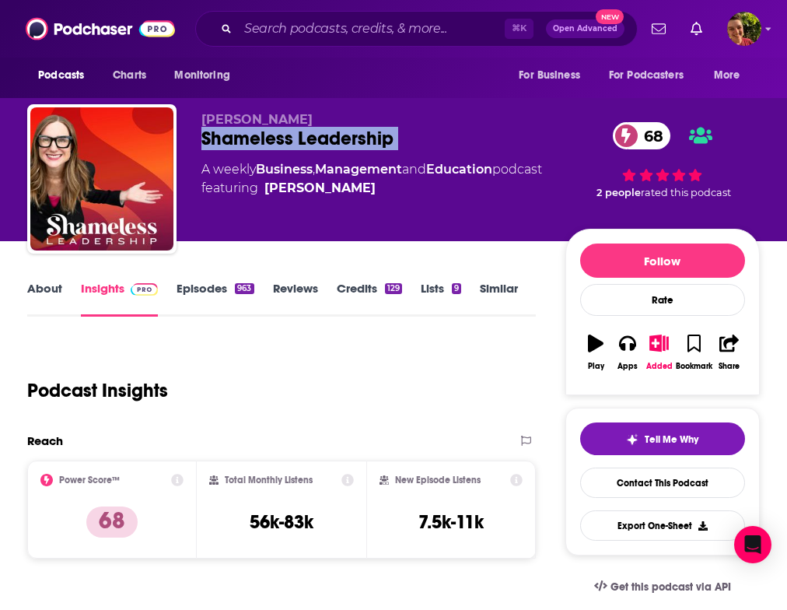
click at [289, 137] on div "Shameless Leadership 68" at bounding box center [383, 138] width 364 height 23
copy div "Shameless Leadership 68"
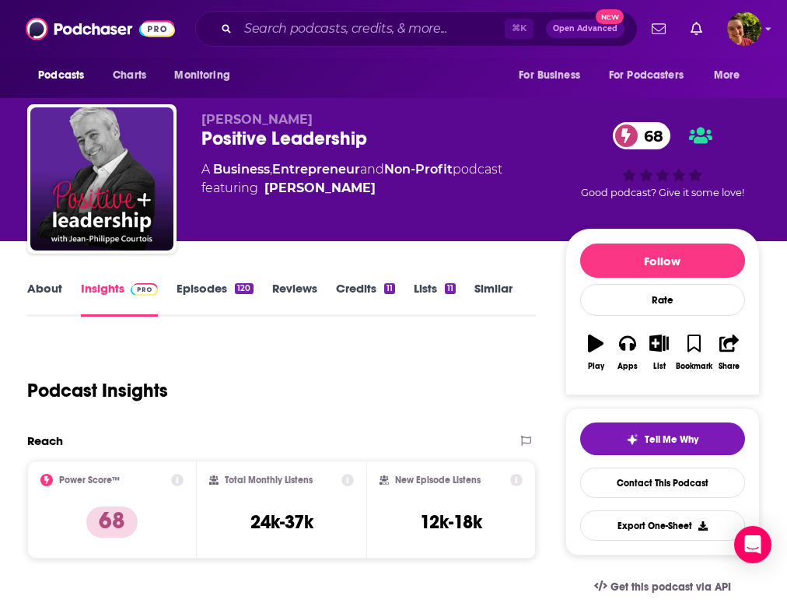
click at [310, 154] on div "Jean-Philippe Courtois Positive Leadership 68 A Business , Entrepreneur and Non…" at bounding box center [383, 174] width 364 height 124
click at [303, 140] on div "Positive Leadership 68" at bounding box center [383, 138] width 364 height 23
copy div "Positive Leadership 68"
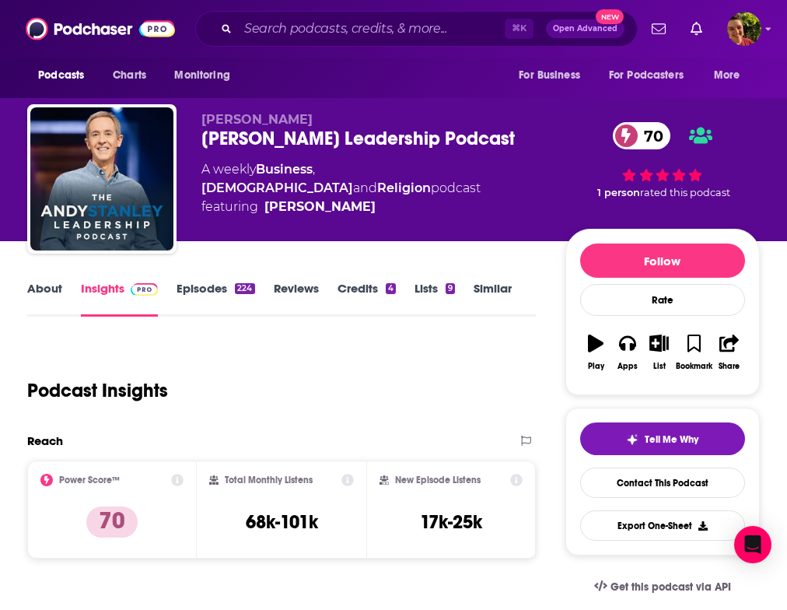
click at [356, 129] on div "[PERSON_NAME] Leadership Podcast 70" at bounding box center [383, 138] width 364 height 23
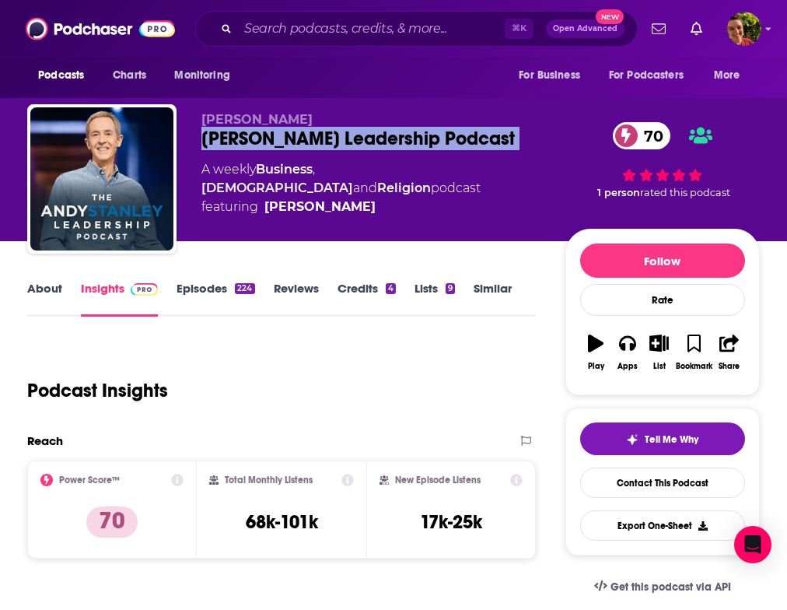
click at [356, 129] on div "[PERSON_NAME] Leadership Podcast 70" at bounding box center [383, 138] width 364 height 23
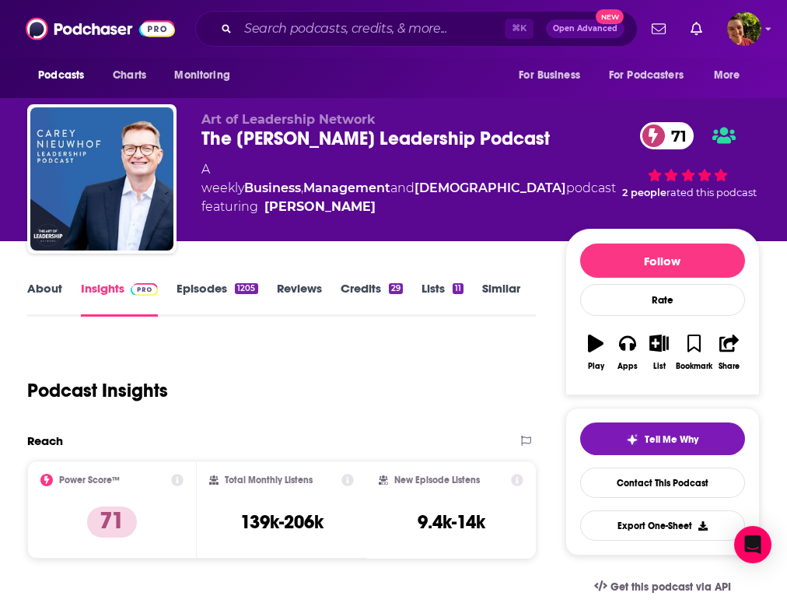
click at [358, 138] on div "The Carey Nieuwhof Leadership Podcast 71" at bounding box center [408, 138] width 415 height 23
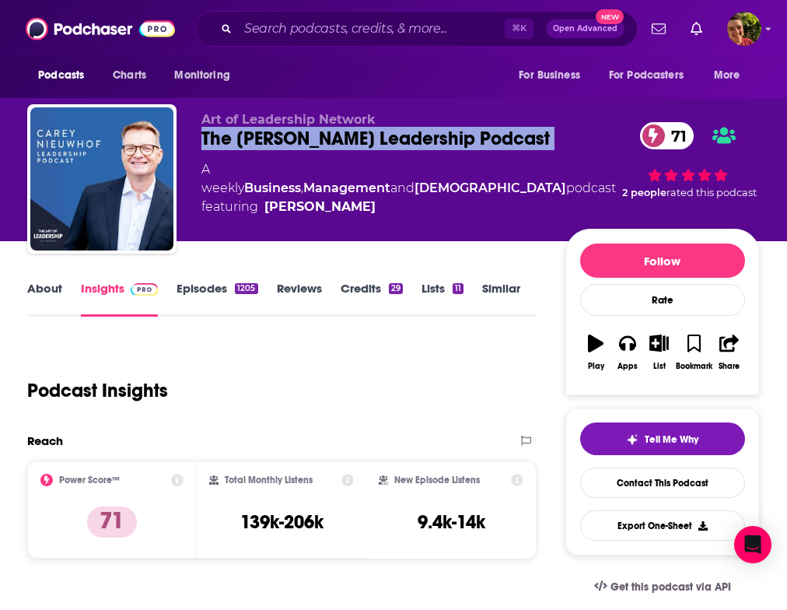
click at [358, 138] on div "The Carey Nieuwhof Leadership Podcast 71" at bounding box center [408, 138] width 415 height 23
copy div "The Carey Nieuwhof Leadership Podcast 71"
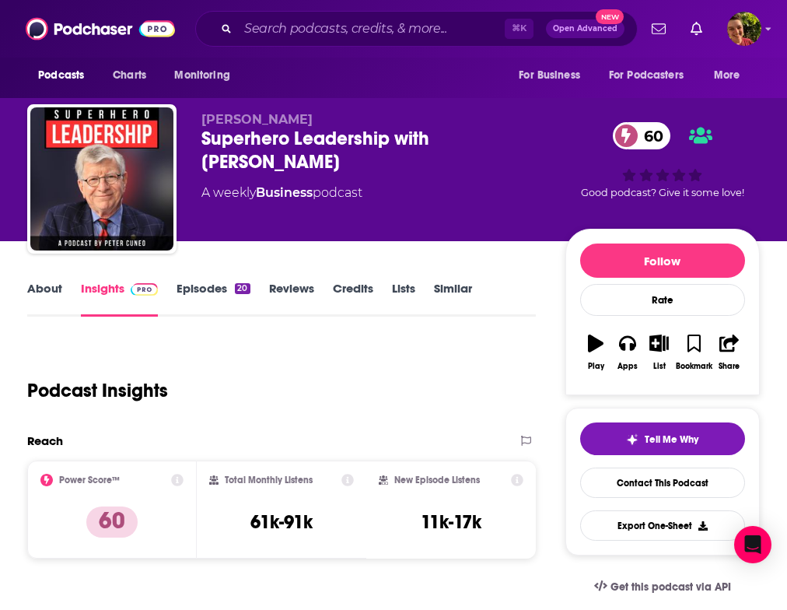
click at [366, 124] on p "[PERSON_NAME]" at bounding box center [383, 119] width 364 height 15
click at [366, 137] on div "Superhero Leadership with [PERSON_NAME] 60" at bounding box center [383, 150] width 364 height 47
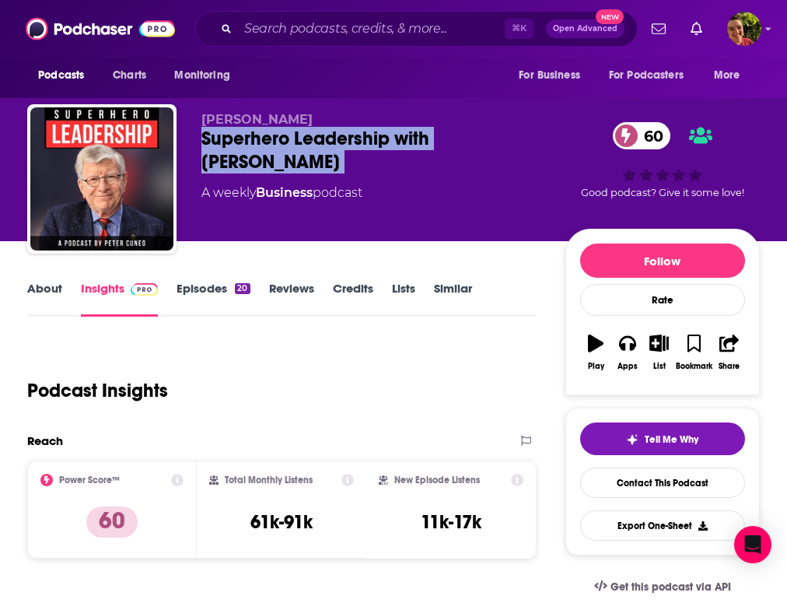
click at [366, 137] on div "Superhero Leadership with [PERSON_NAME] 60" at bounding box center [383, 150] width 364 height 47
copy div "Superhero Leadership with [PERSON_NAME] 60"
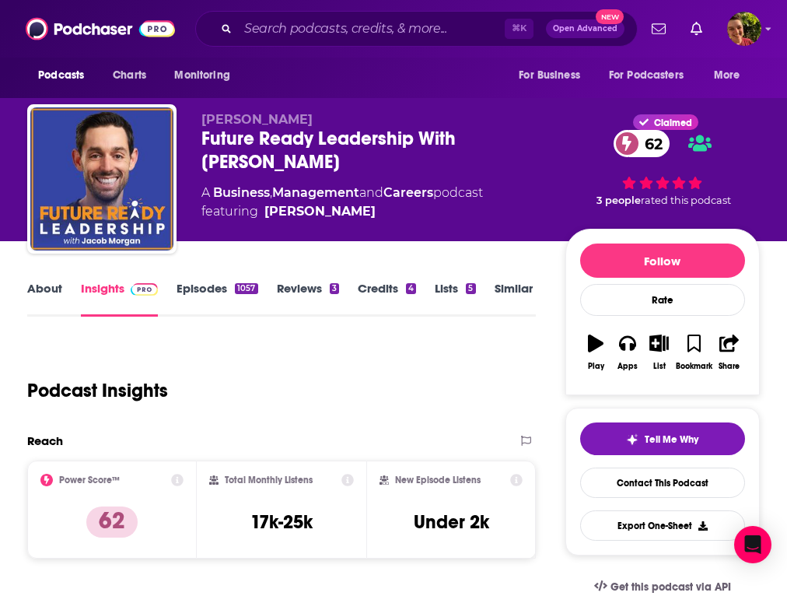
click at [350, 138] on div "Future Ready Leadership With [PERSON_NAME] 62" at bounding box center [383, 150] width 364 height 47
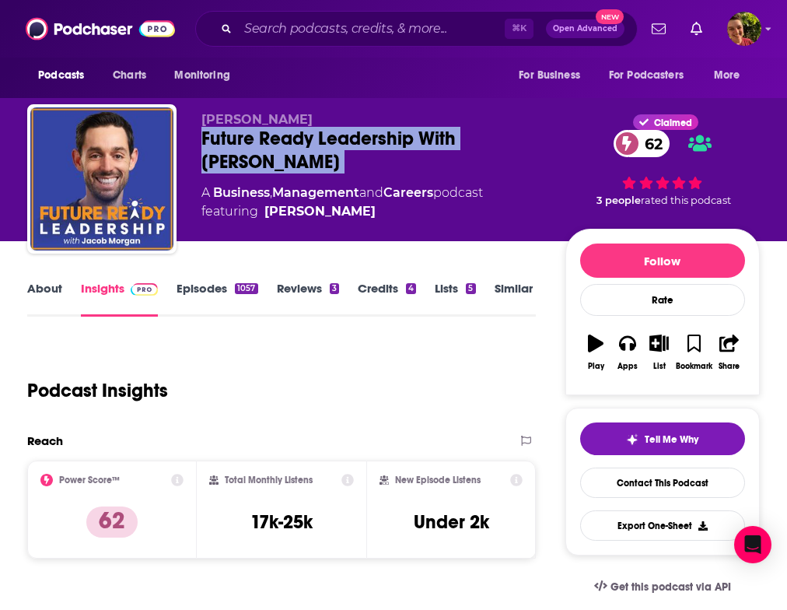
click at [350, 138] on div "Future Ready Leadership With [PERSON_NAME] 62" at bounding box center [383, 150] width 364 height 47
copy div "Future Ready Leadership With [PERSON_NAME] 62"
